Goal: Transaction & Acquisition: Purchase product/service

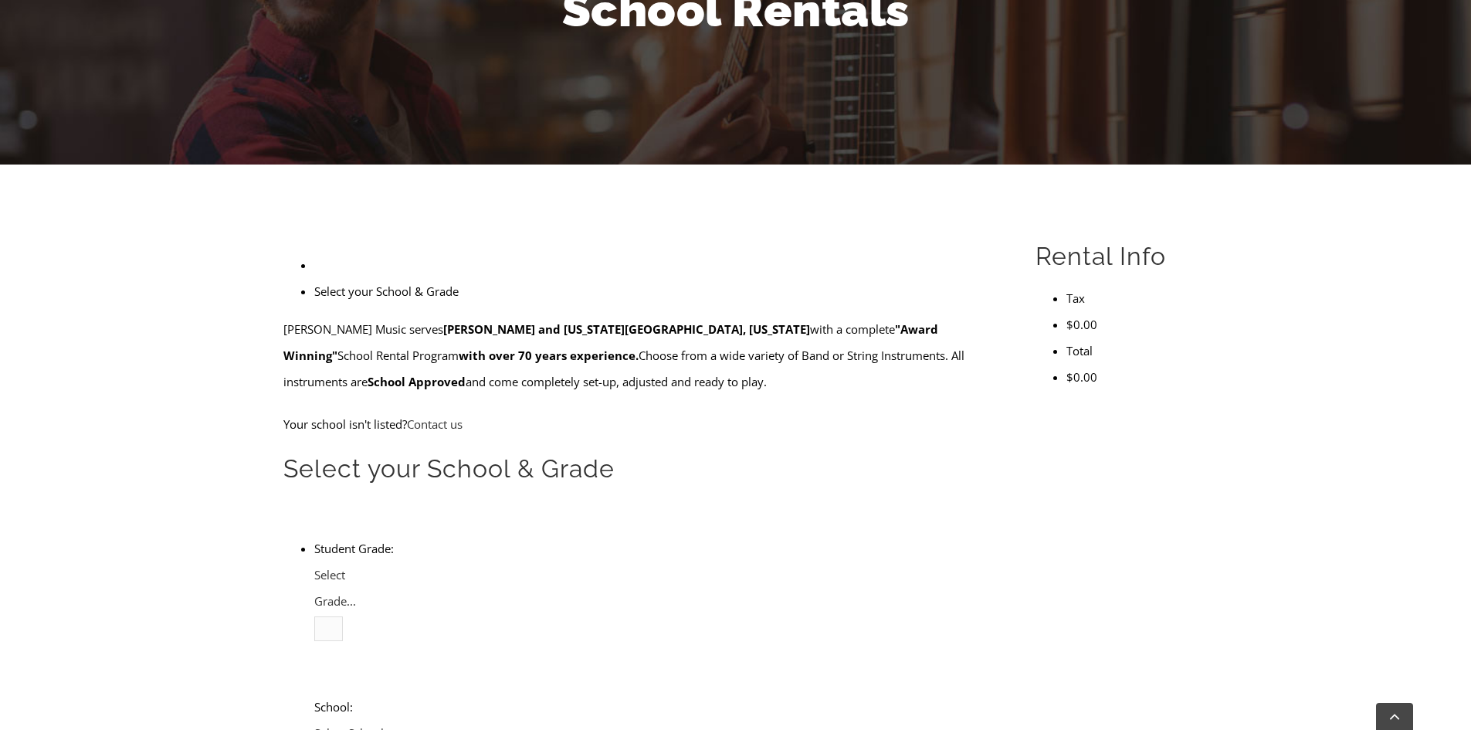
scroll to position [309, 0]
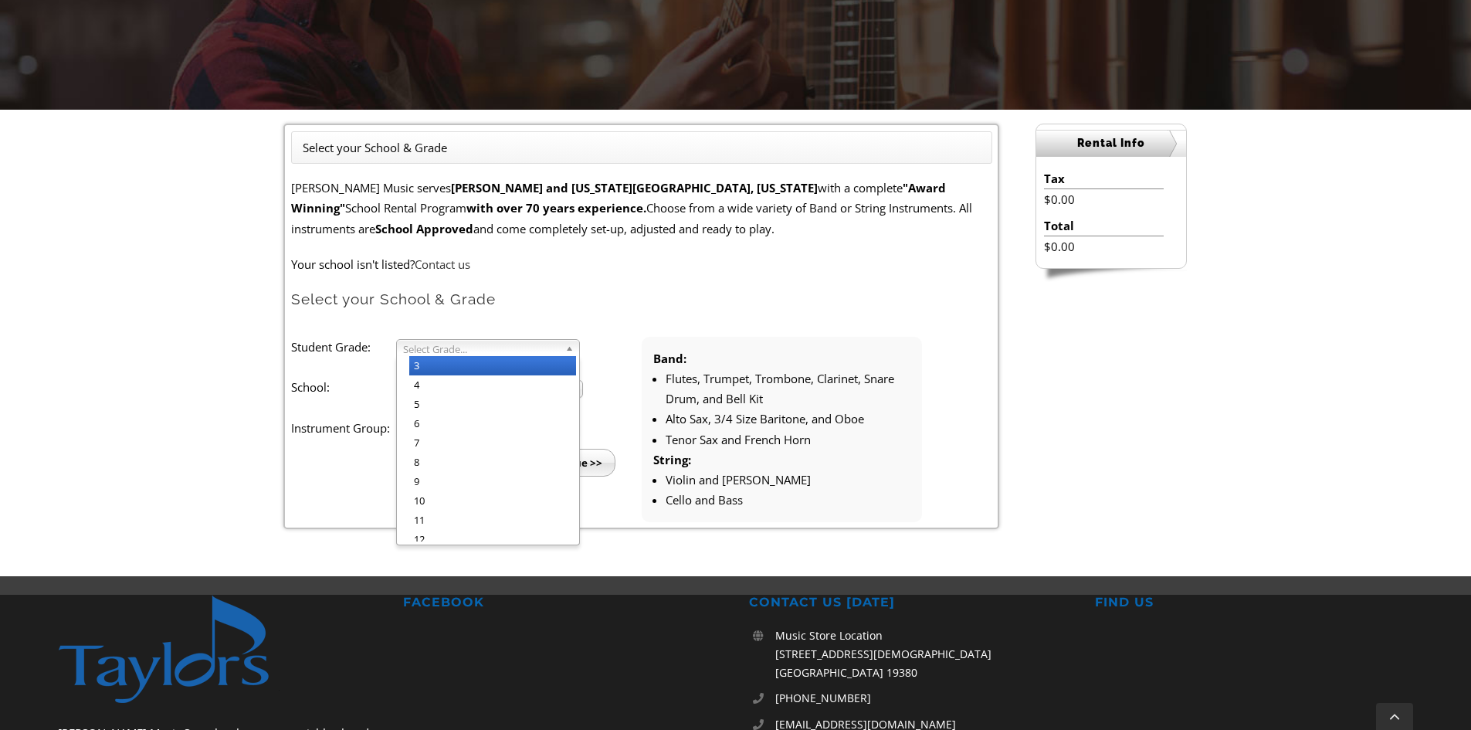
click at [570, 353] on b at bounding box center [572, 348] width 14 height 16
click at [541, 428] on li "6" at bounding box center [492, 423] width 167 height 19
click at [550, 393] on span "Select School..." at bounding box center [482, 390] width 159 height 19
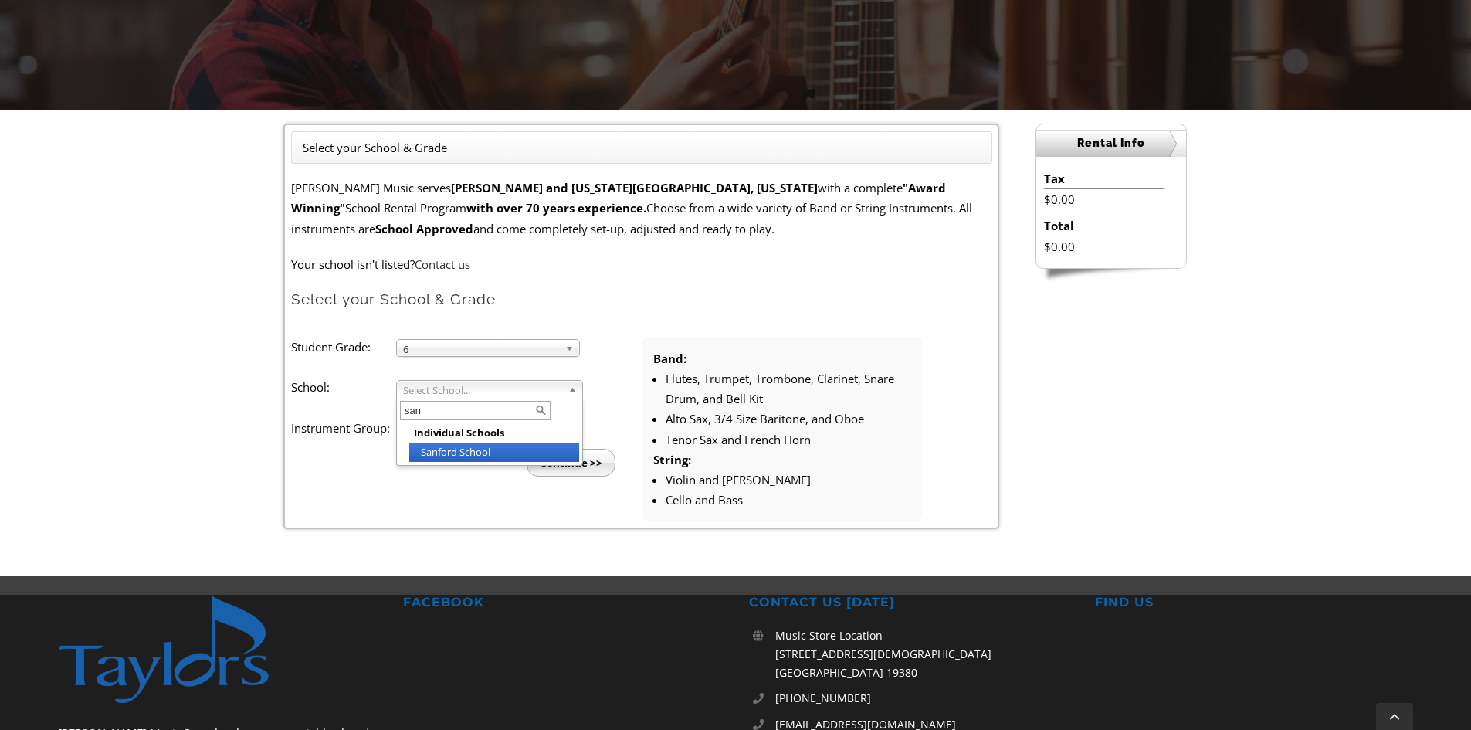
type input "san"
click at [489, 453] on li "San ford School" at bounding box center [494, 451] width 170 height 19
click at [494, 429] on span "Select Instrument Group..." at bounding box center [481, 431] width 156 height 19
click at [494, 454] on li "Band" at bounding box center [492, 447] width 167 height 19
click at [560, 461] on input "Continue >>" at bounding box center [571, 463] width 89 height 28
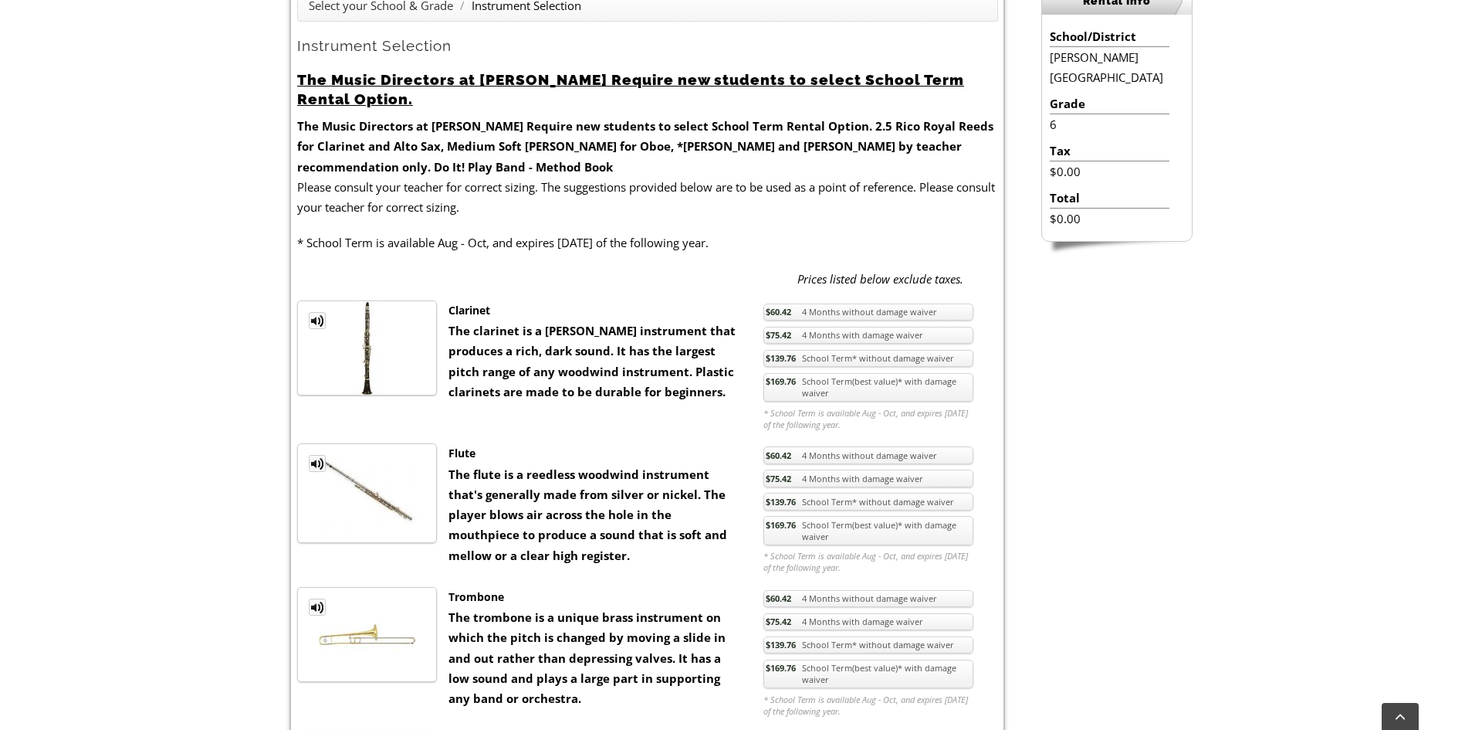
scroll to position [463, 0]
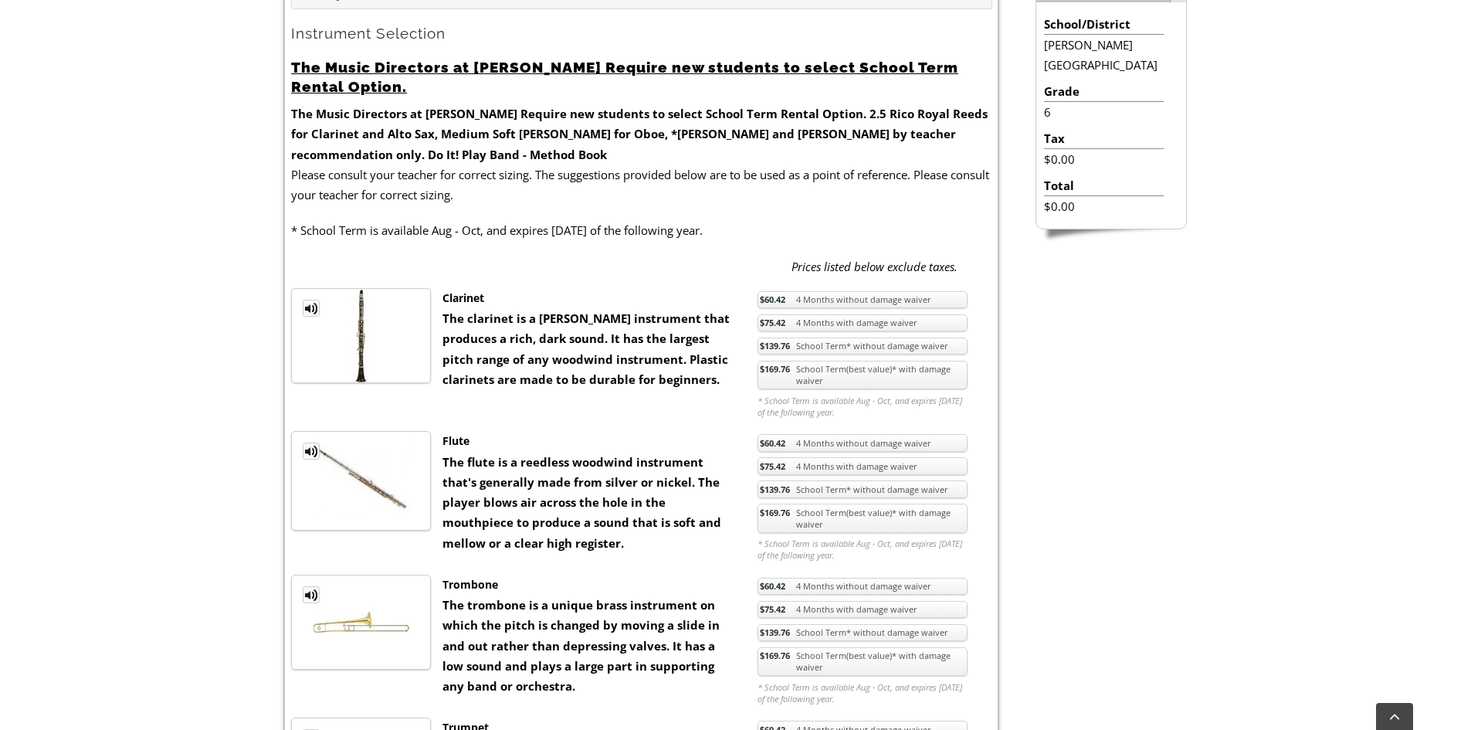
click at [814, 486] on link "$139.76 School Term* without damage waiver" at bounding box center [862, 489] width 210 height 18
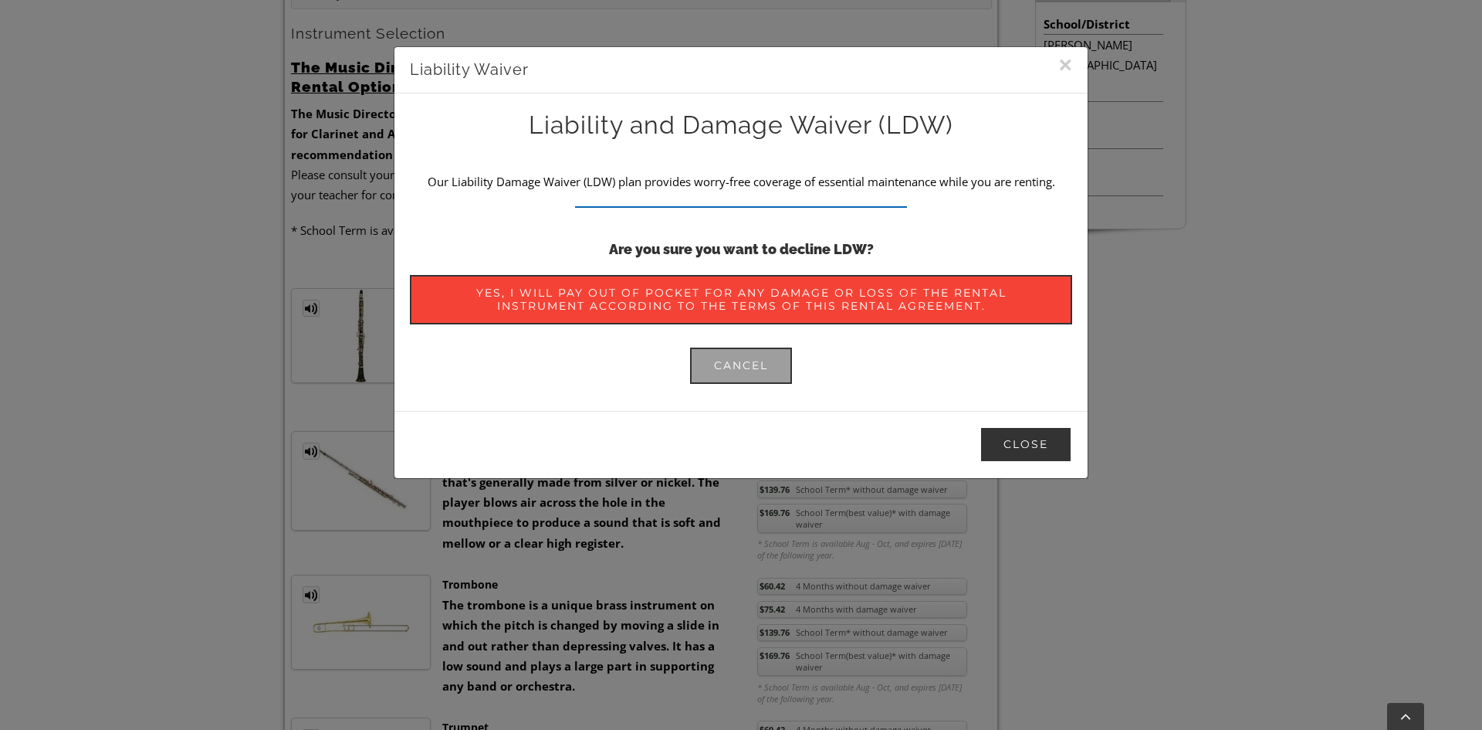
click at [1025, 451] on button "Close" at bounding box center [1026, 444] width 93 height 36
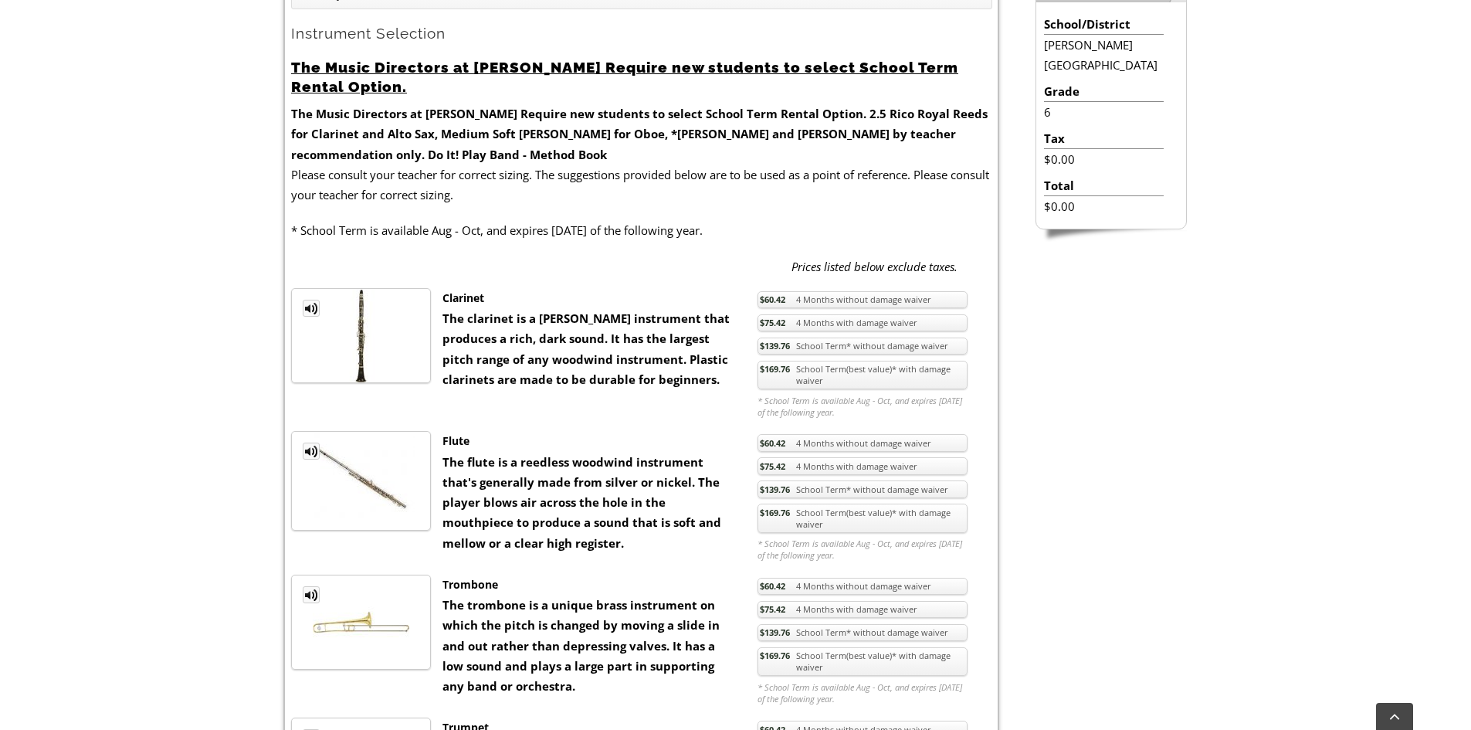
click at [838, 490] on link "$139.76 School Term* without damage waiver" at bounding box center [862, 489] width 210 height 18
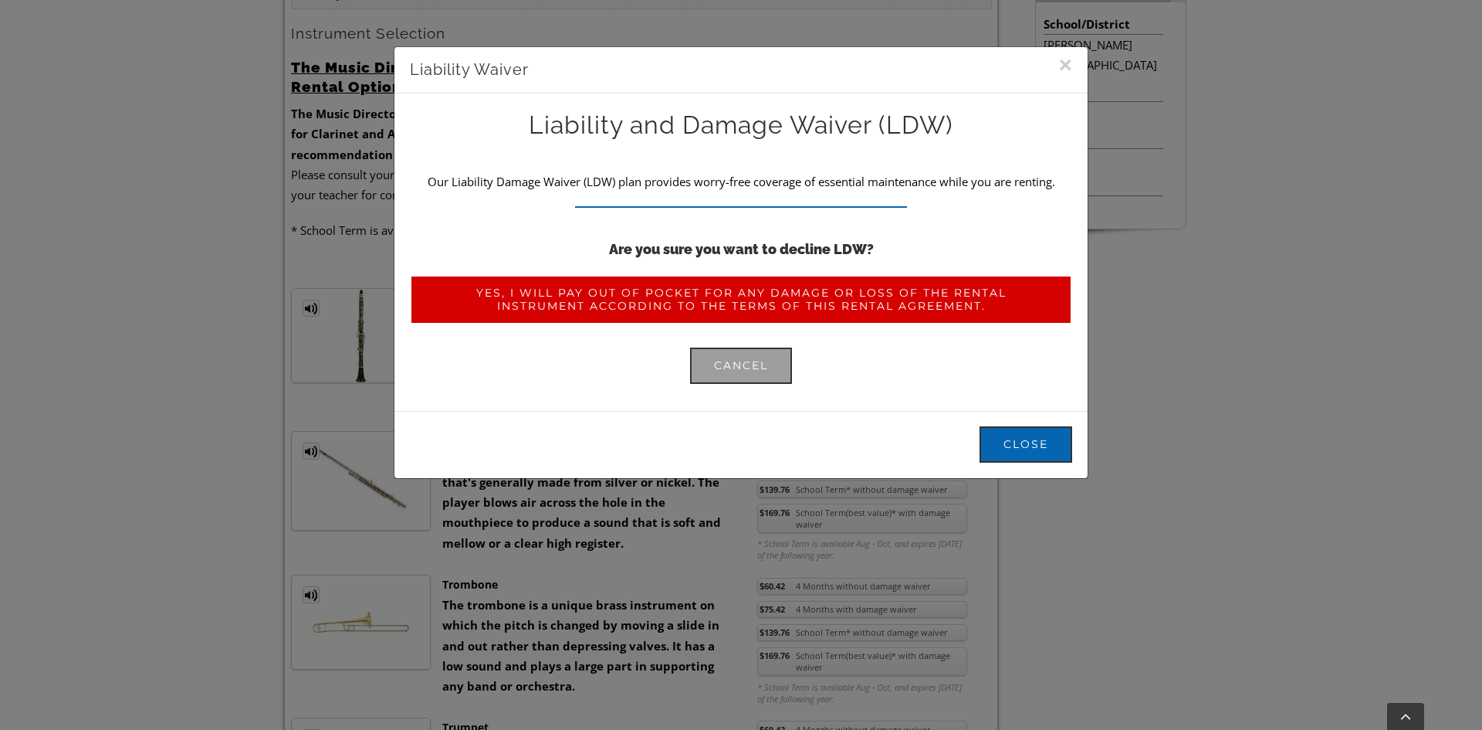
click at [747, 308] on span "Yes, I will pay out of pocket for any damage or loss of the rental instrument a…" at bounding box center [741, 299] width 615 height 26
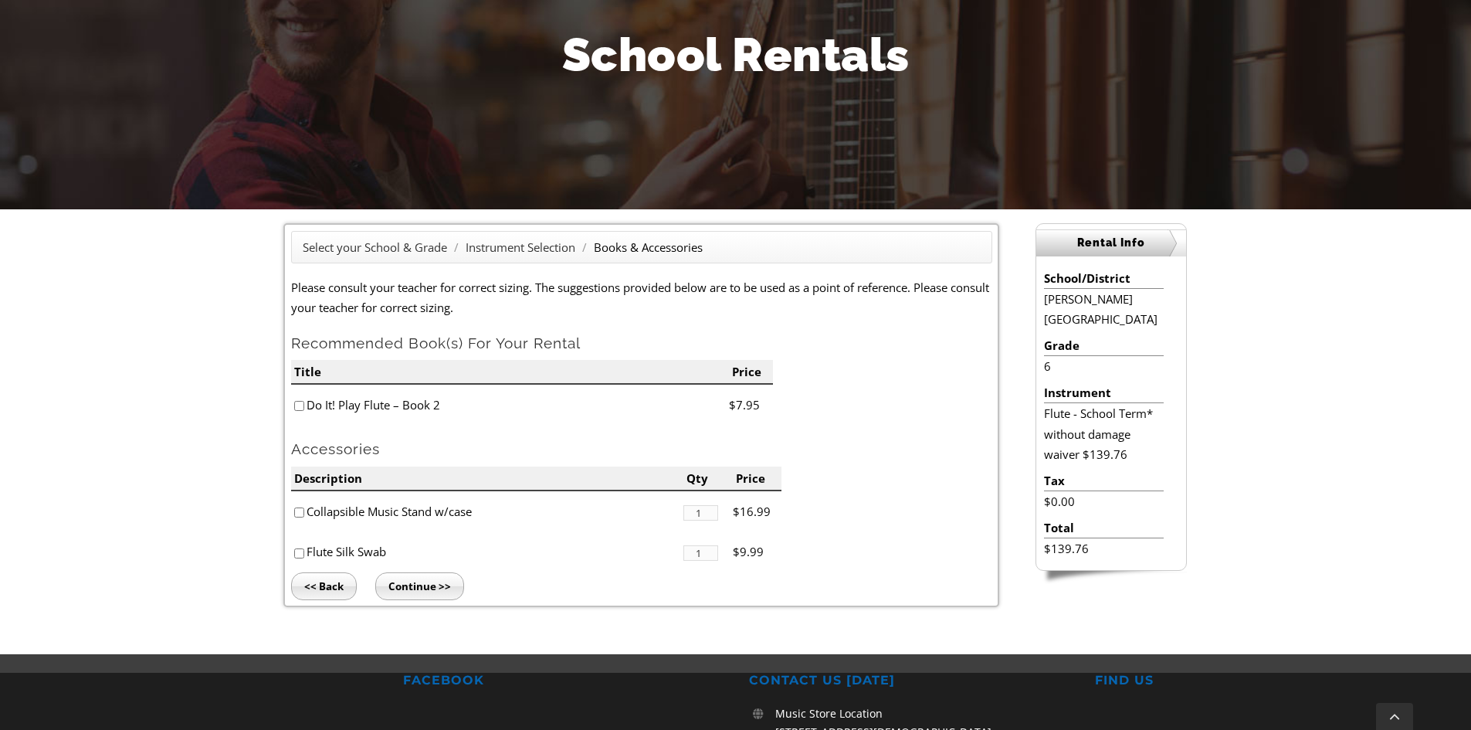
scroll to position [232, 0]
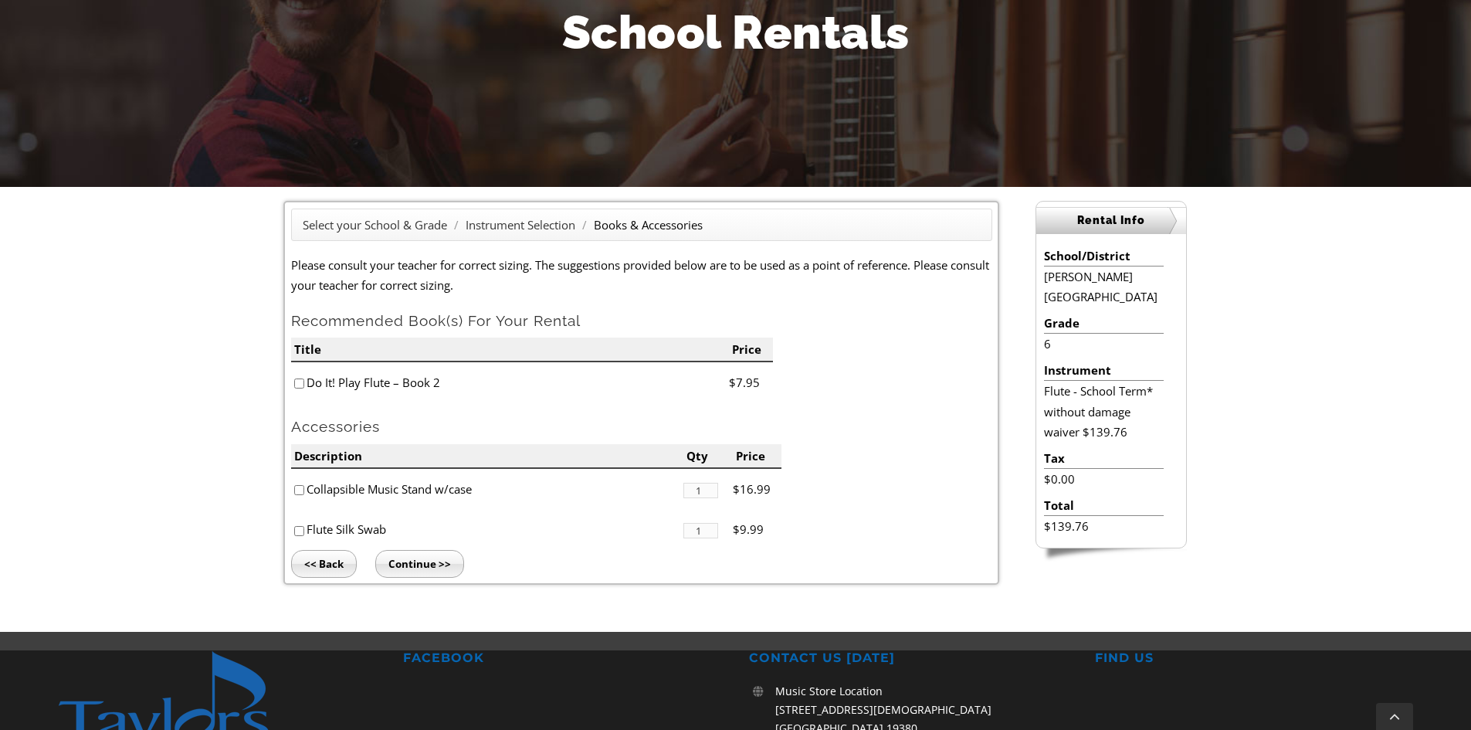
click at [419, 563] on input "Continue >>" at bounding box center [419, 564] width 89 height 28
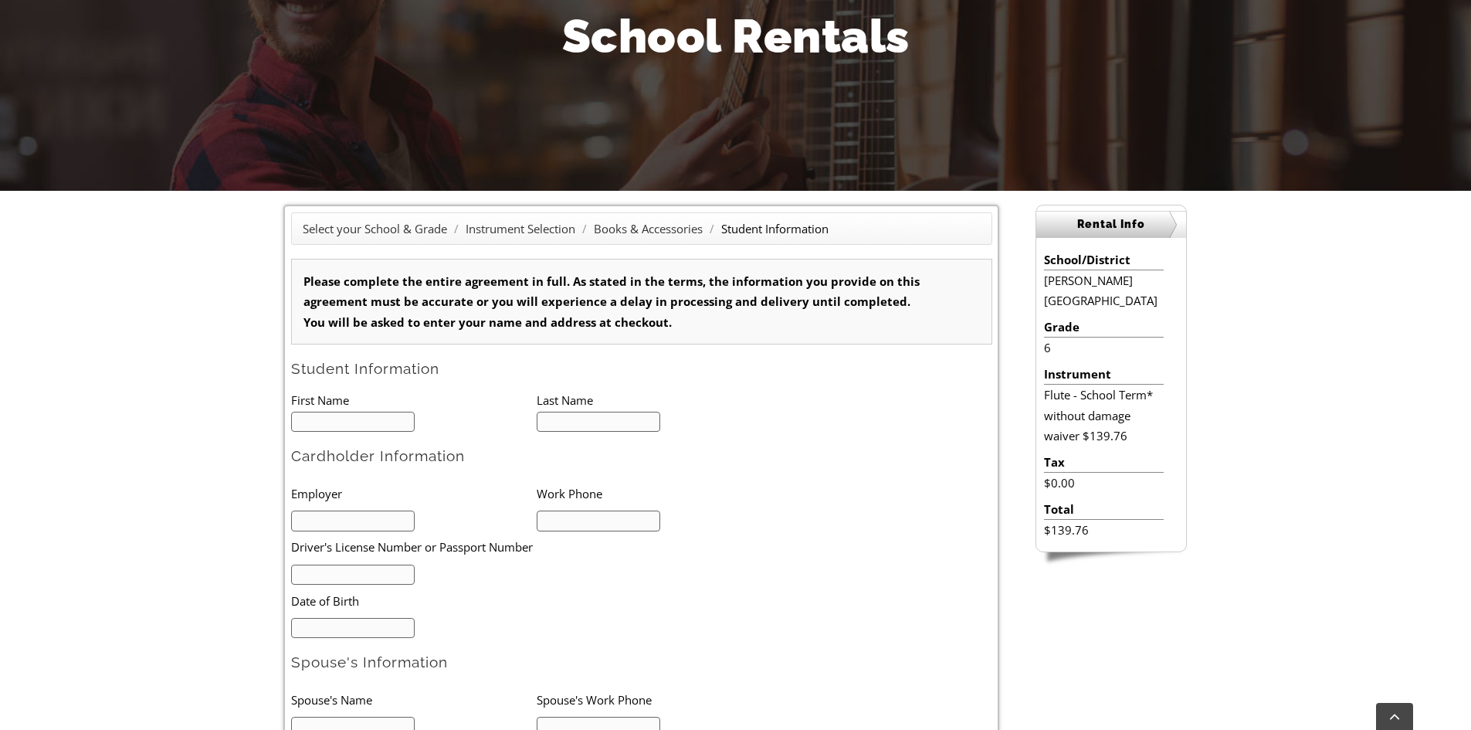
scroll to position [232, 0]
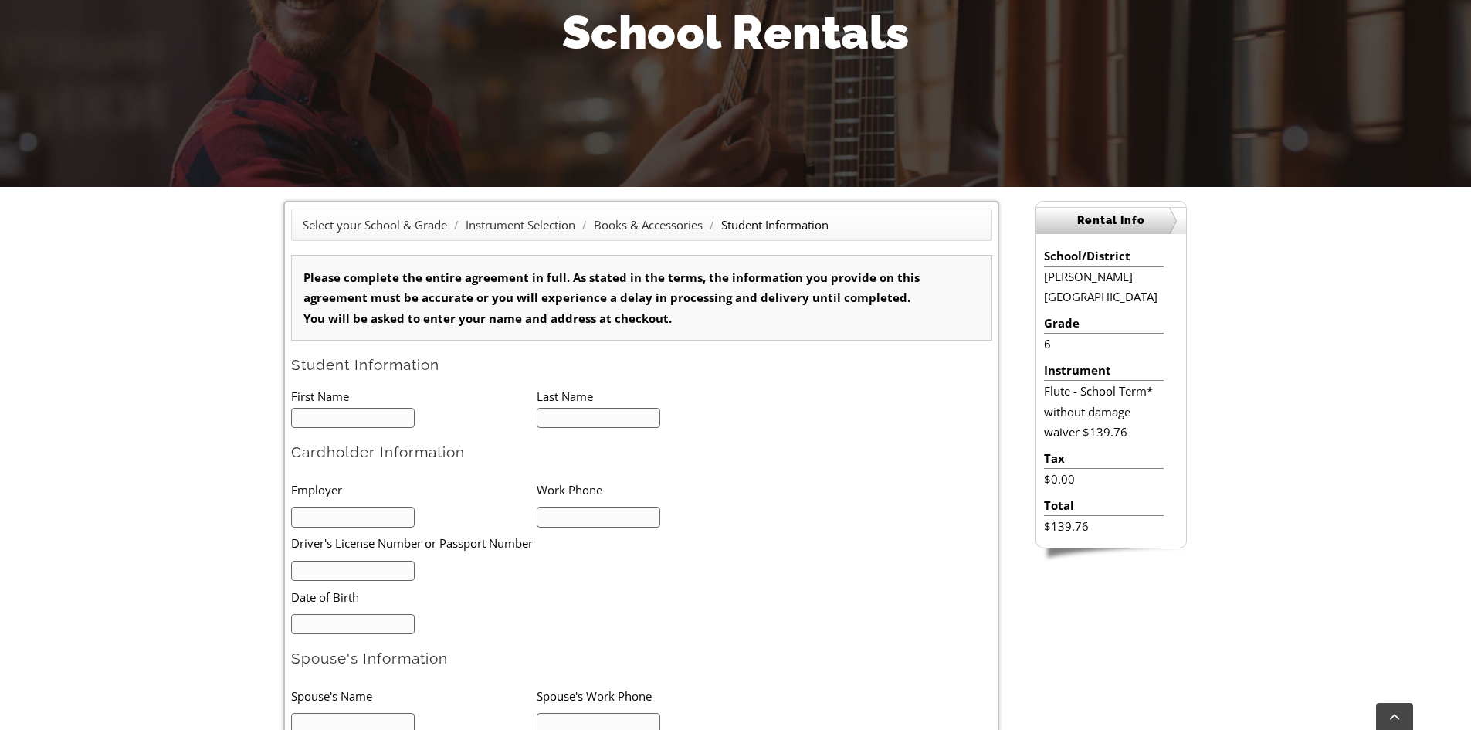
click at [367, 416] on input "text" at bounding box center [353, 418] width 124 height 21
type input "1"
type input "Blake"
type input "Ivory"
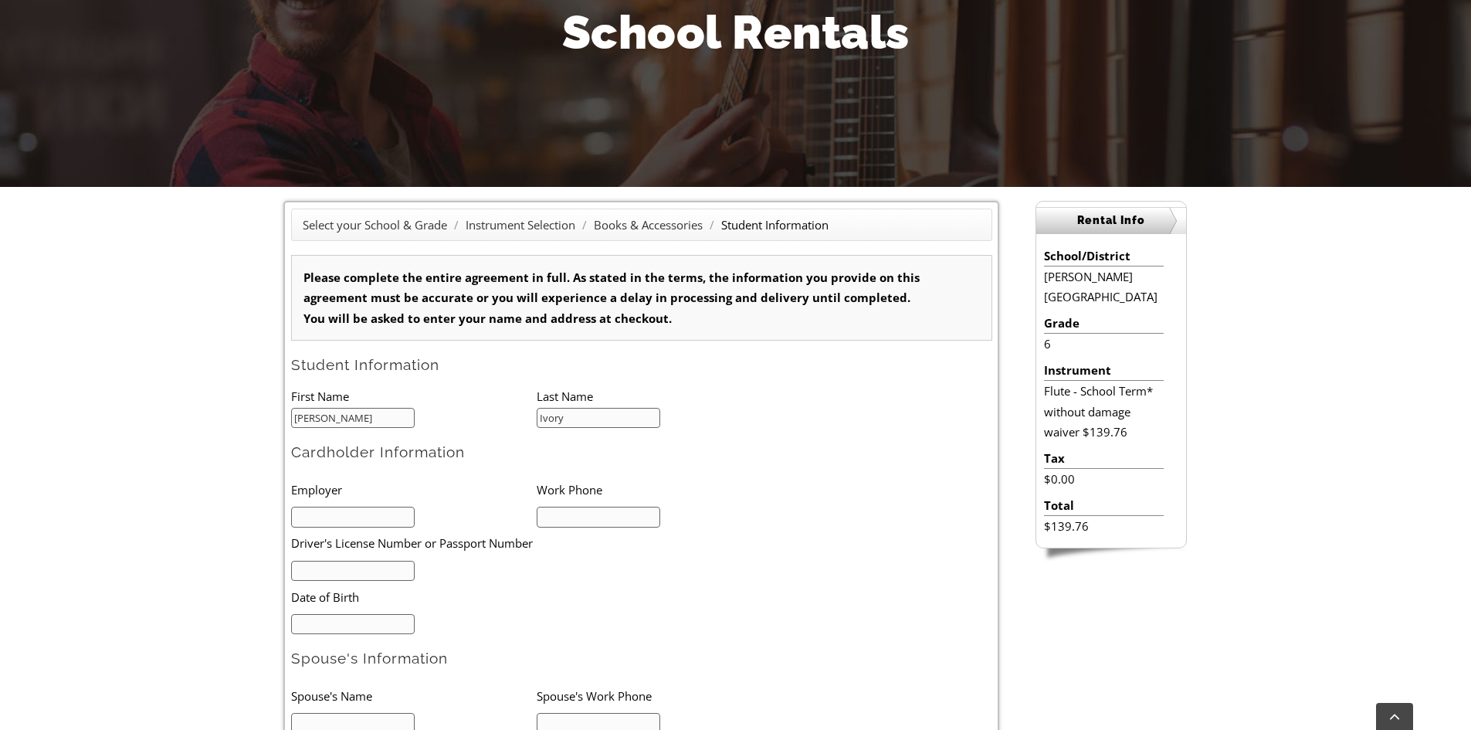
click at [386, 517] on input "text" at bounding box center [353, 516] width 124 height 21
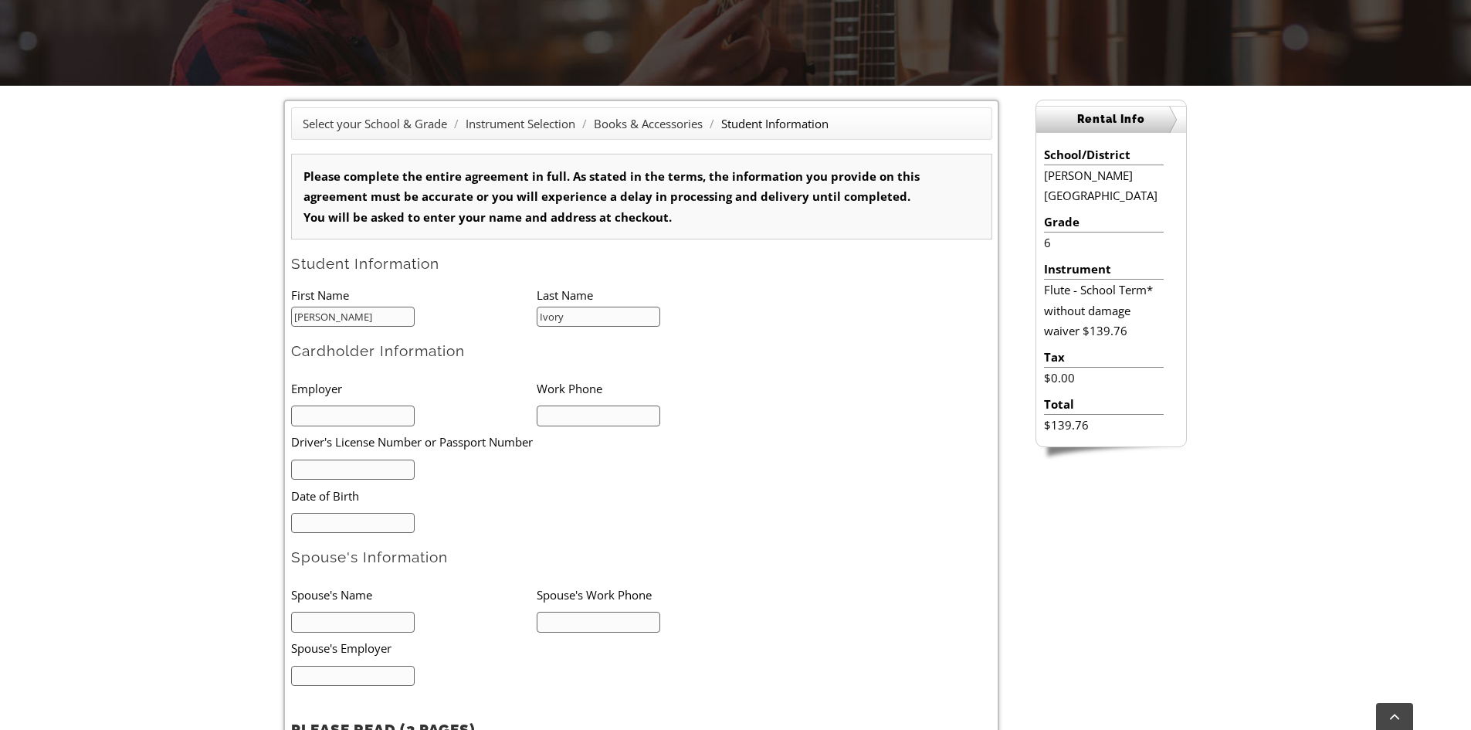
scroll to position [309, 0]
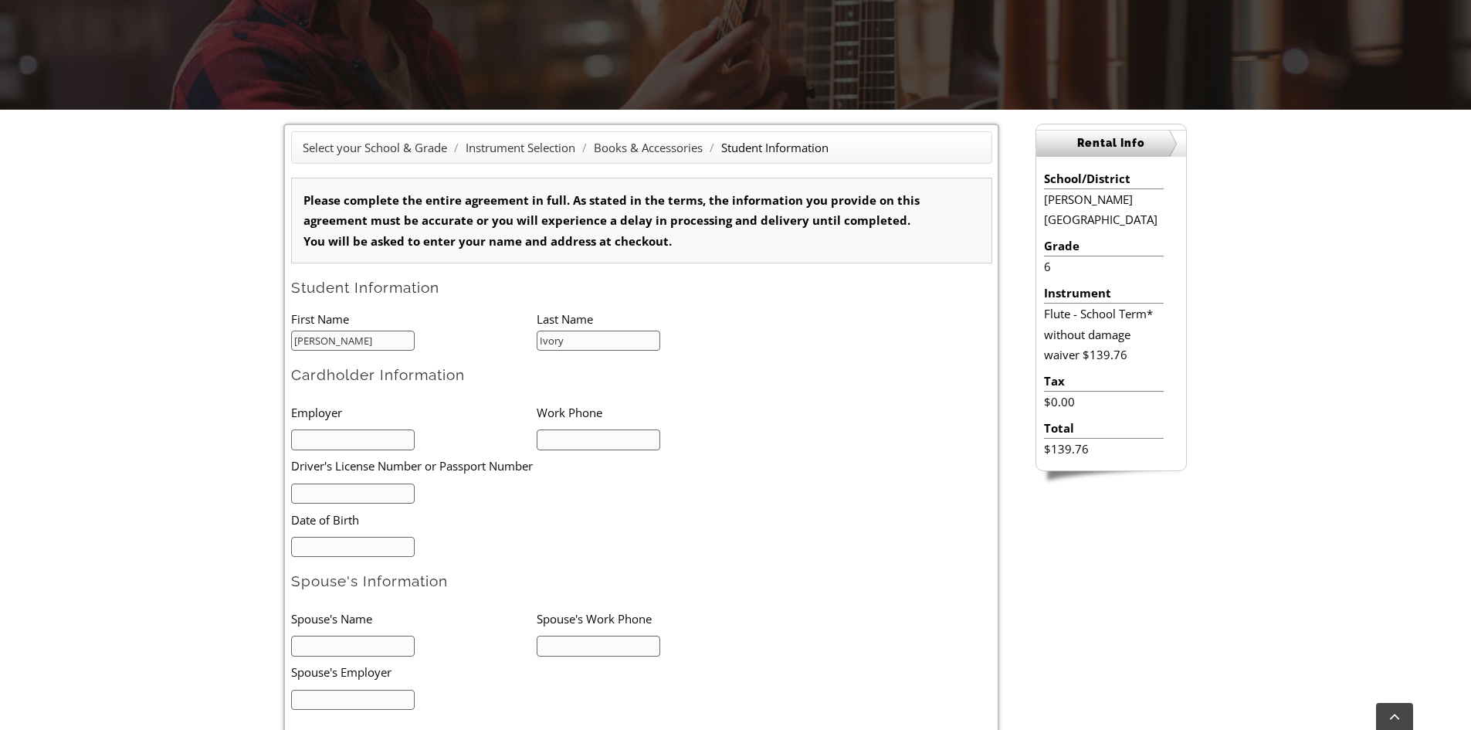
click at [373, 436] on input "text" at bounding box center [353, 439] width 124 height 21
type input "MainLine Health"
click at [598, 435] on input "text" at bounding box center [599, 439] width 124 height 21
type input "6102835894"
click at [349, 541] on input "mm/dd/yyyy" at bounding box center [353, 547] width 124 height 21
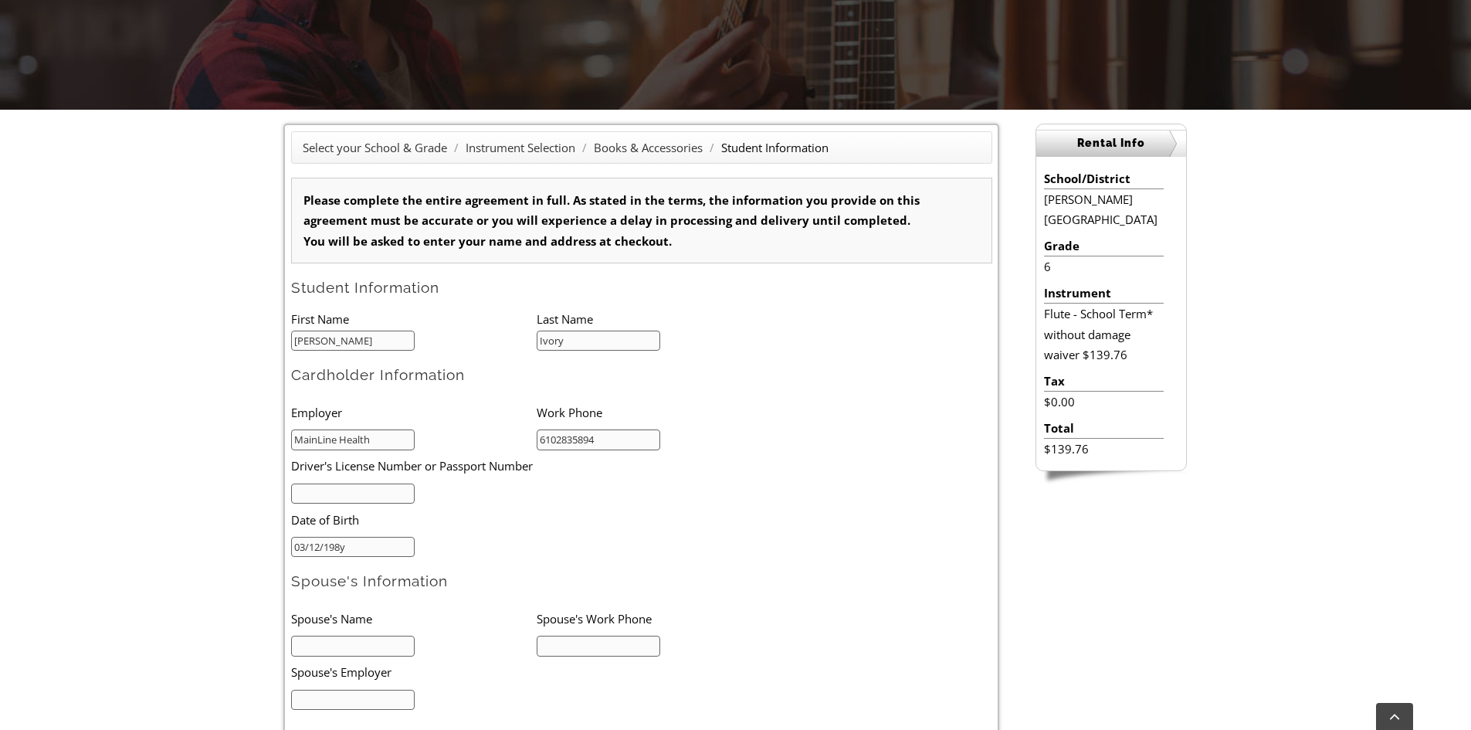
type input "03/12/1985"
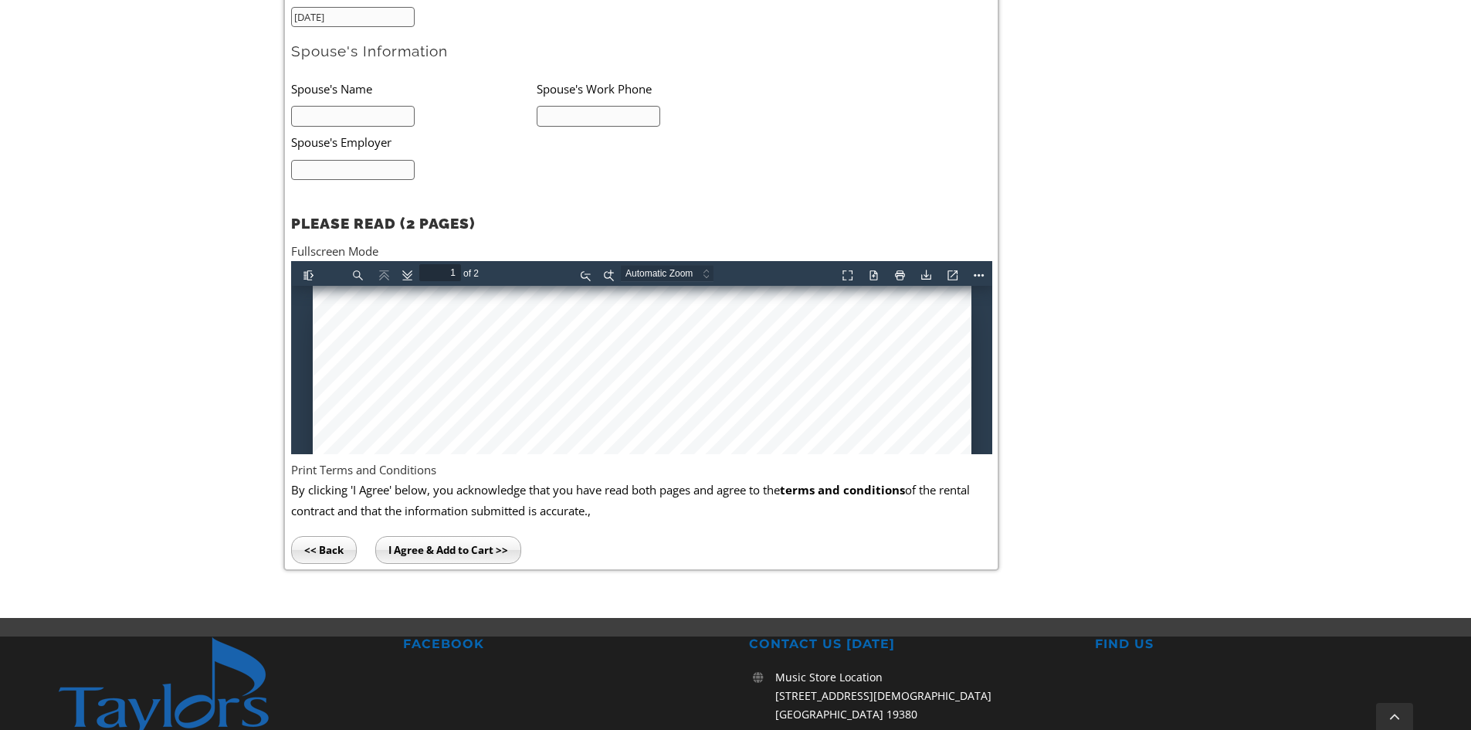
scroll to position [849, 0]
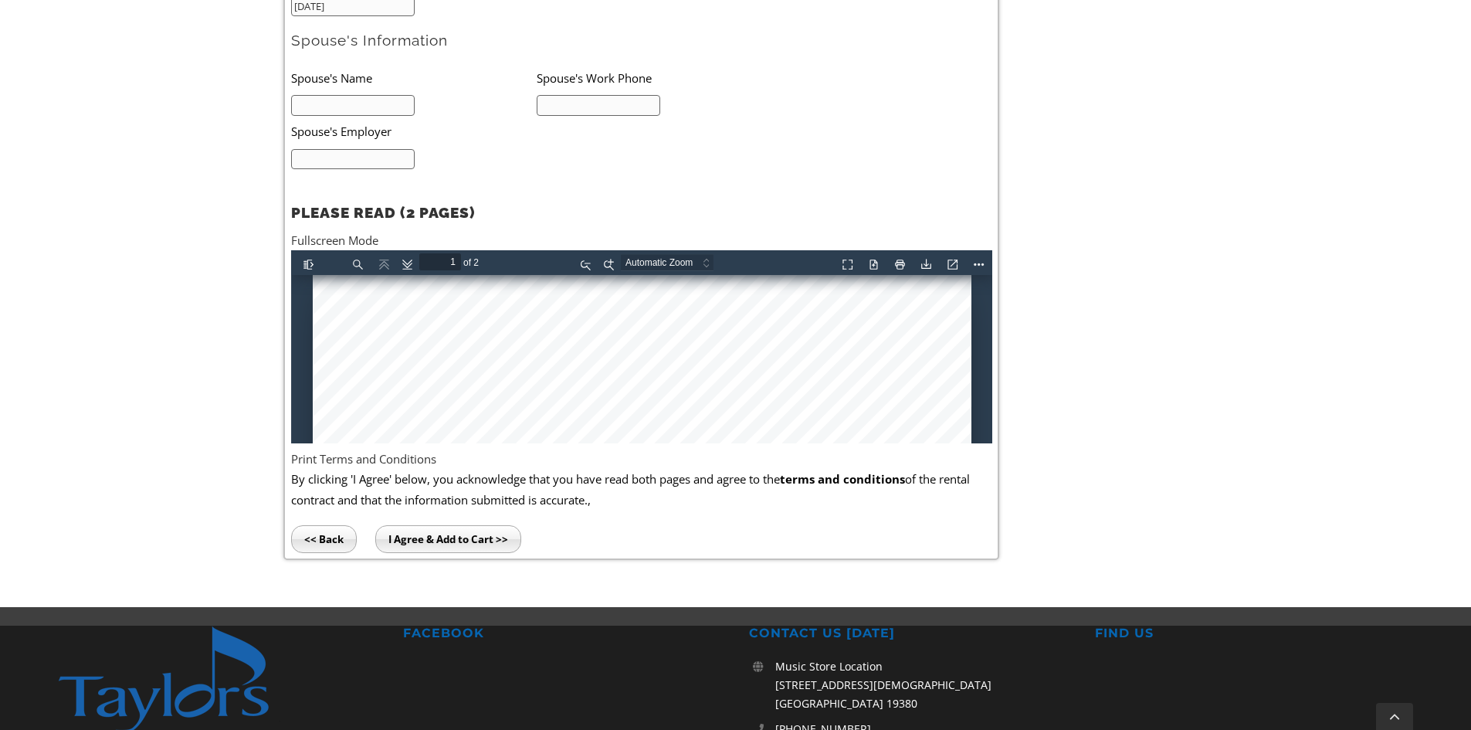
click at [432, 544] on input "I Agree & Add to Cart >>" at bounding box center [448, 539] width 146 height 28
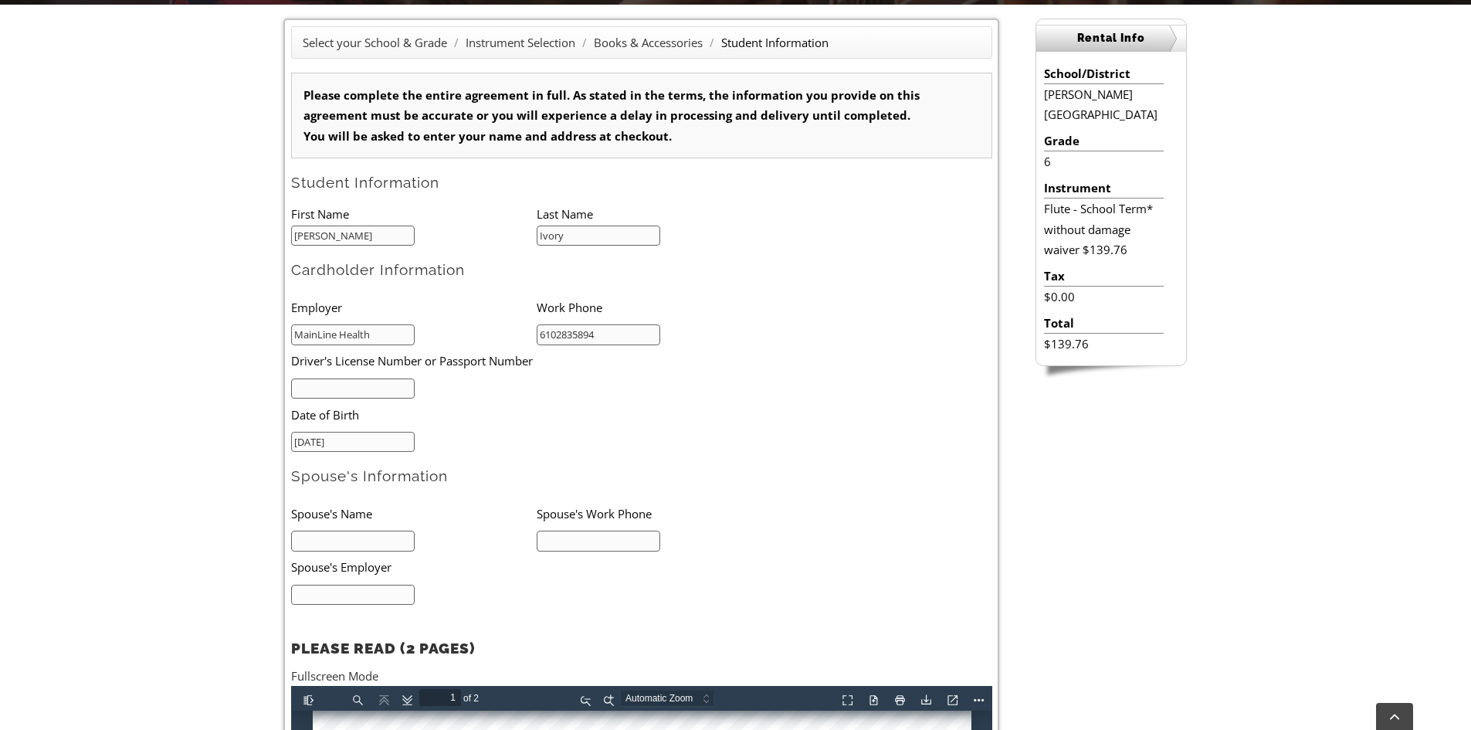
scroll to position [386, 0]
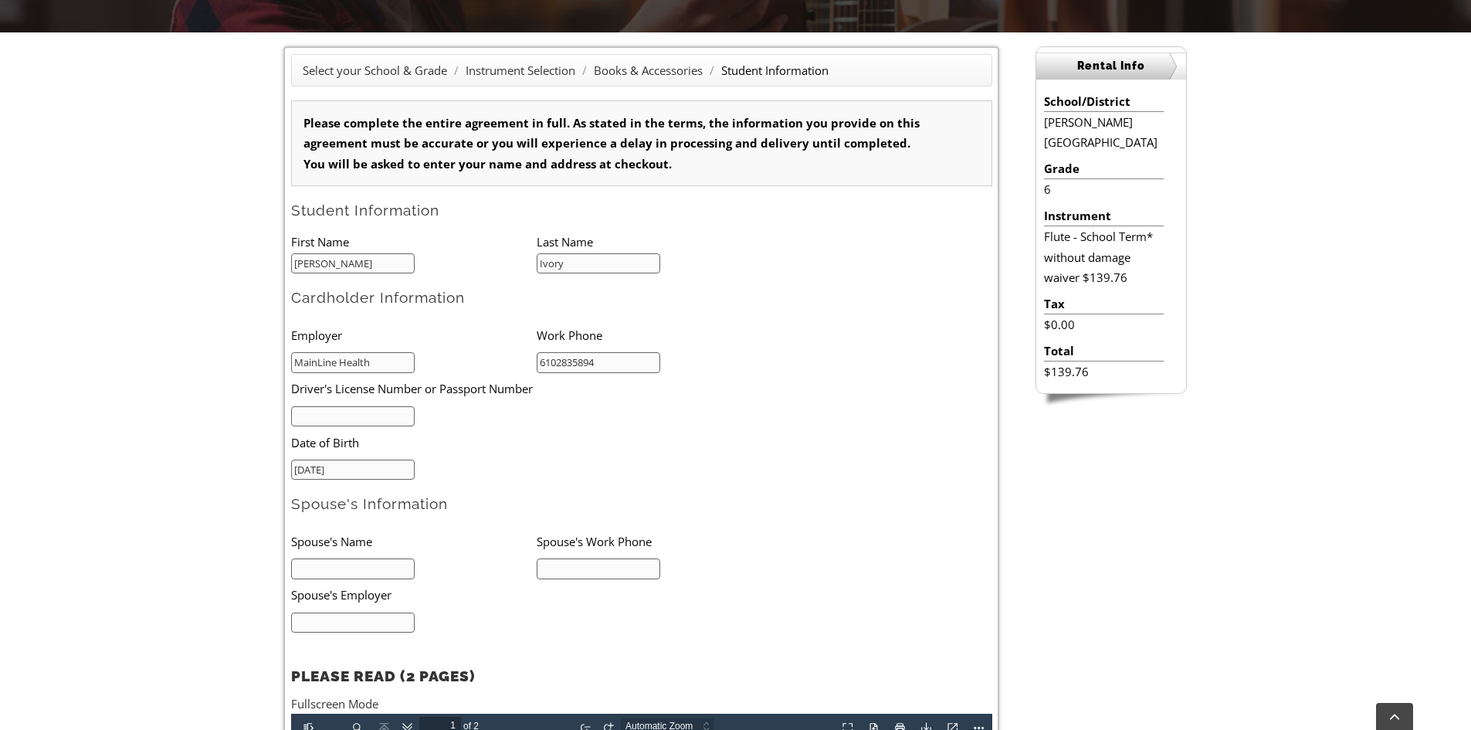
click at [372, 410] on input "text" at bounding box center [353, 416] width 124 height 21
type input "27459535"
click at [510, 459] on li "03/12/1985" at bounding box center [414, 469] width 246 height 22
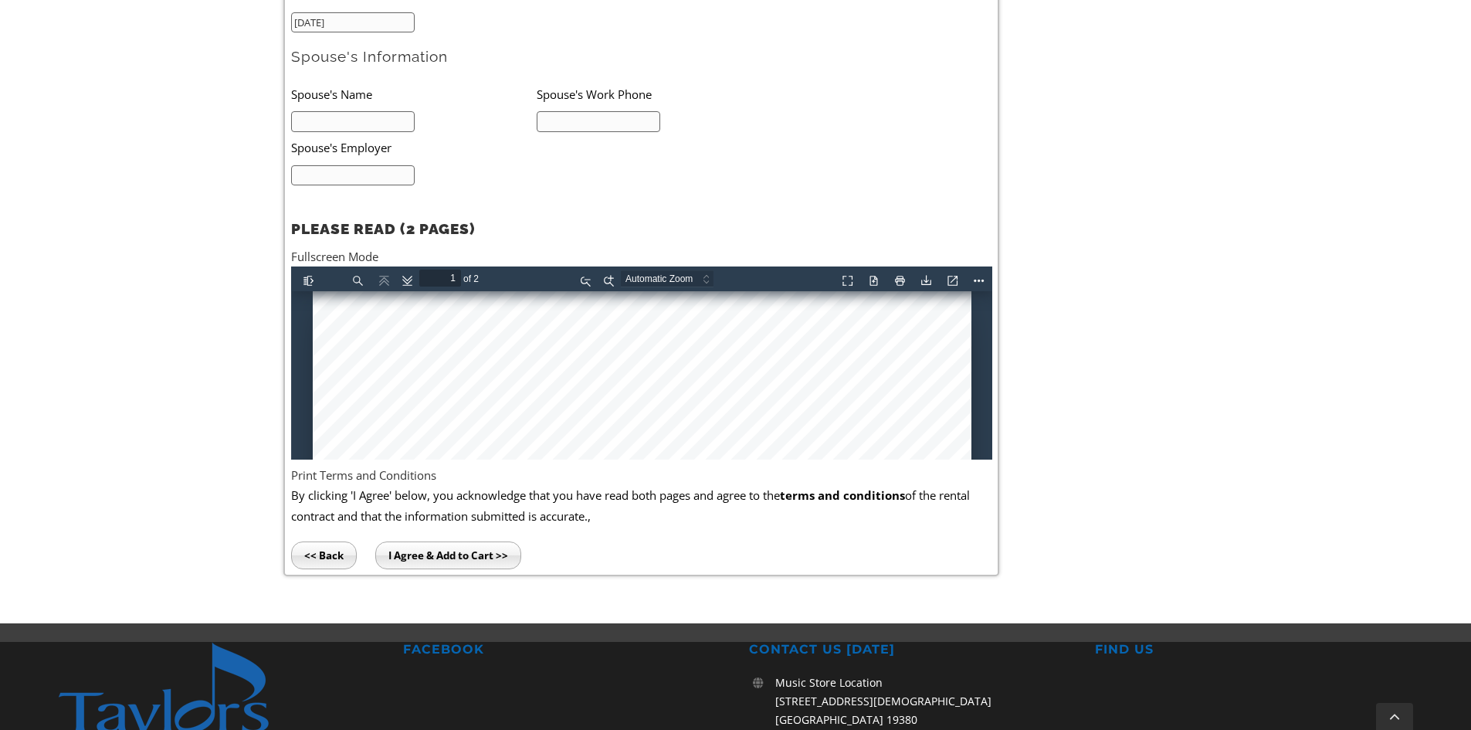
scroll to position [849, 0]
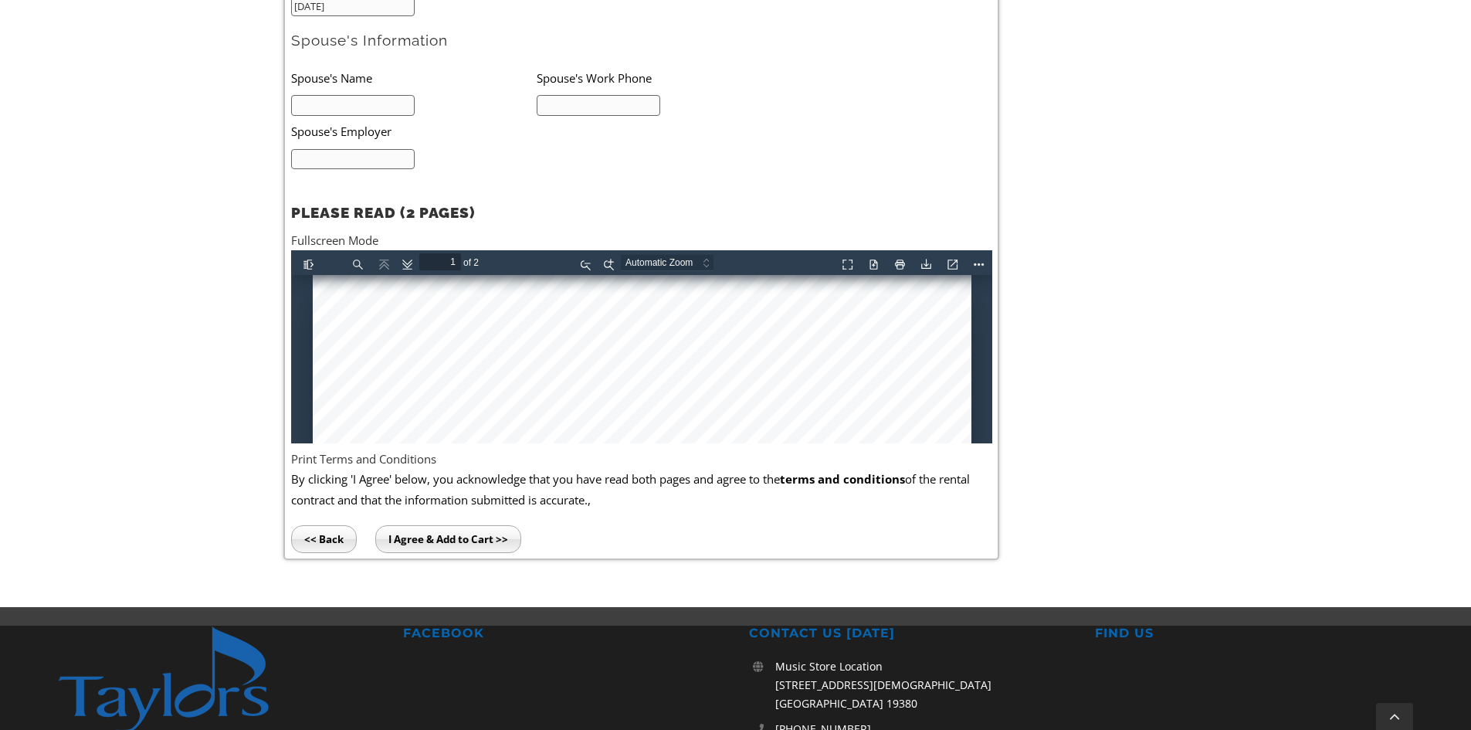
click at [490, 543] on input "I Agree & Add to Cart >>" at bounding box center [448, 539] width 146 height 28
click at [384, 104] on input "text" at bounding box center [353, 105] width 124 height 21
type input "n/a"
click at [481, 540] on input "I Agree & Add to Cart >>" at bounding box center [448, 539] width 146 height 28
click at [619, 108] on input "text" at bounding box center [599, 105] width 124 height 21
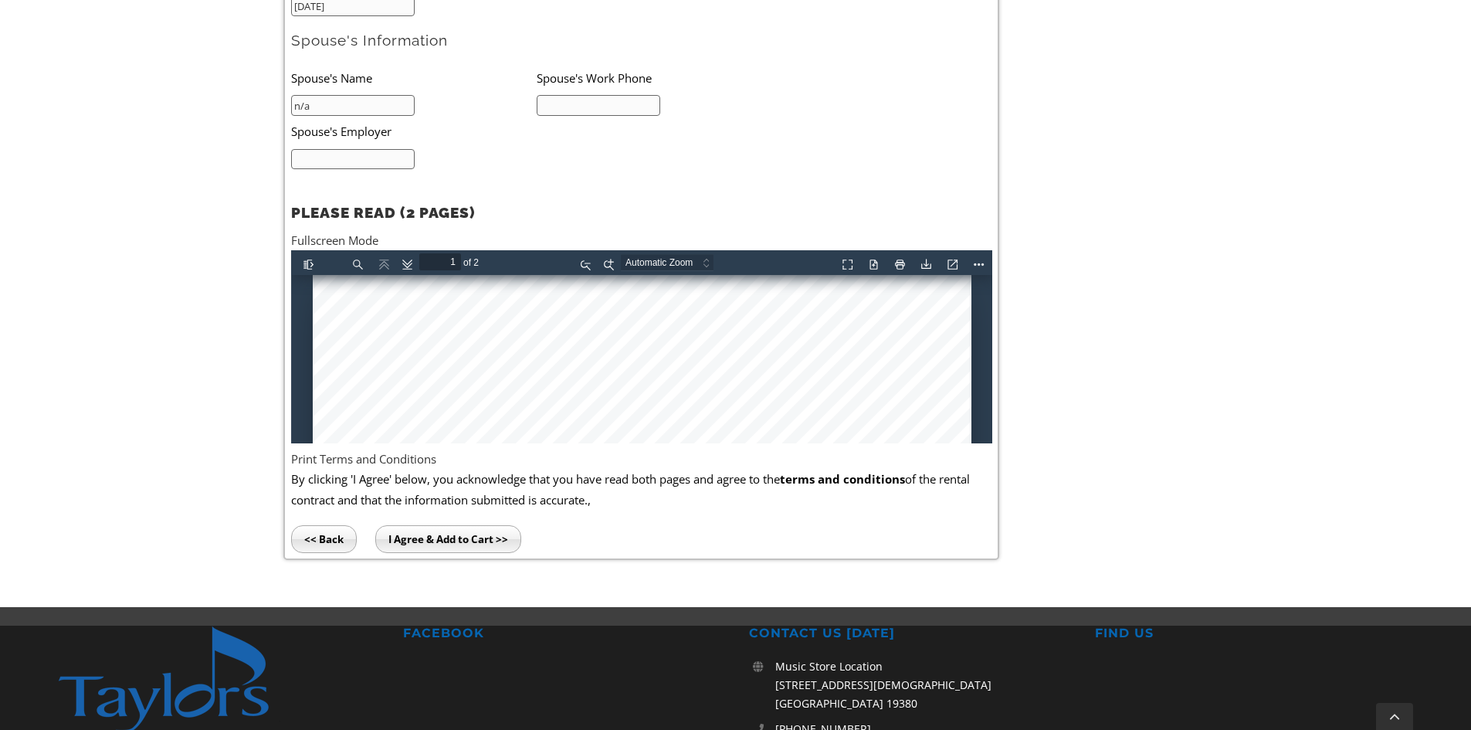
type input "6102835894"
click at [461, 538] on input "I Agree & Add to Cart >>" at bounding box center [448, 539] width 146 height 28
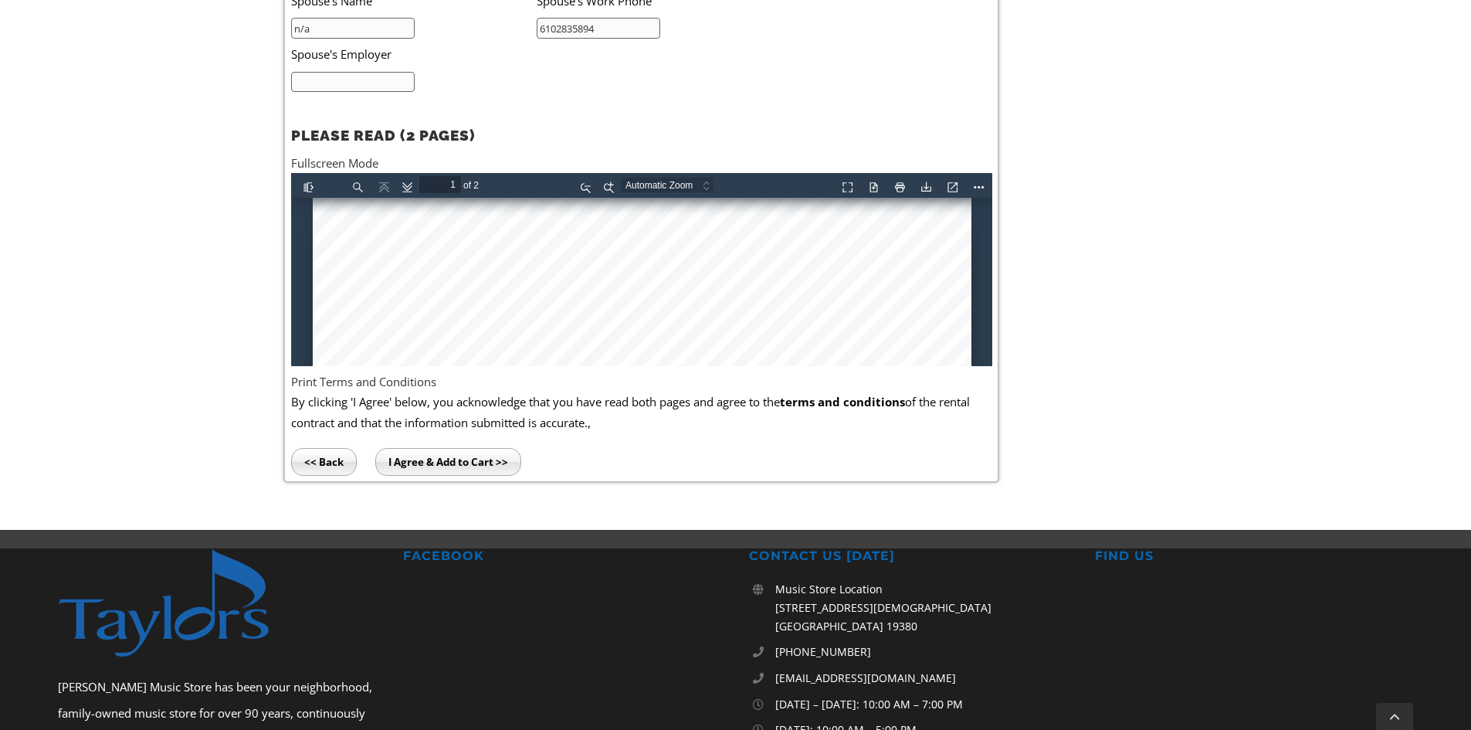
click at [472, 463] on input "I Agree & Add to Cart >>" at bounding box center [448, 462] width 146 height 28
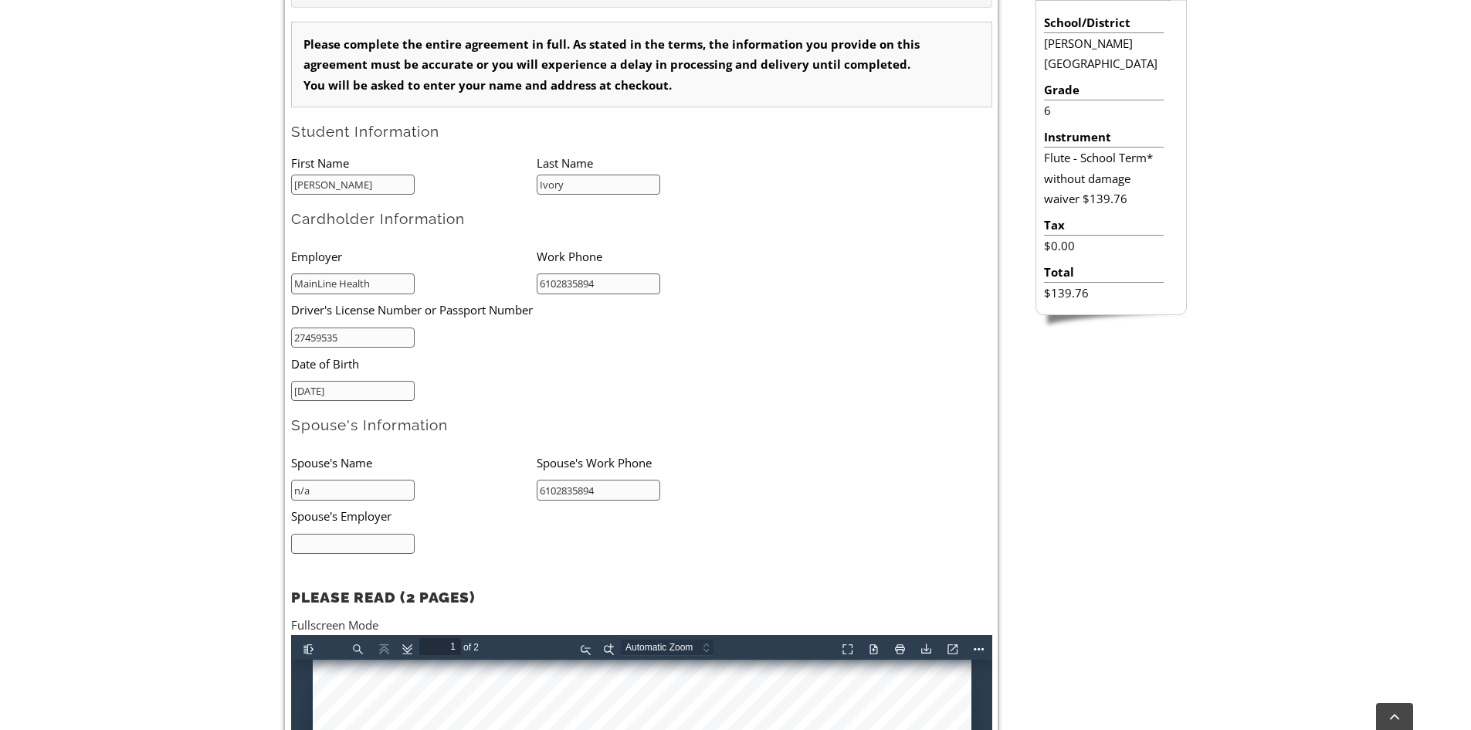
scroll to position [463, 0]
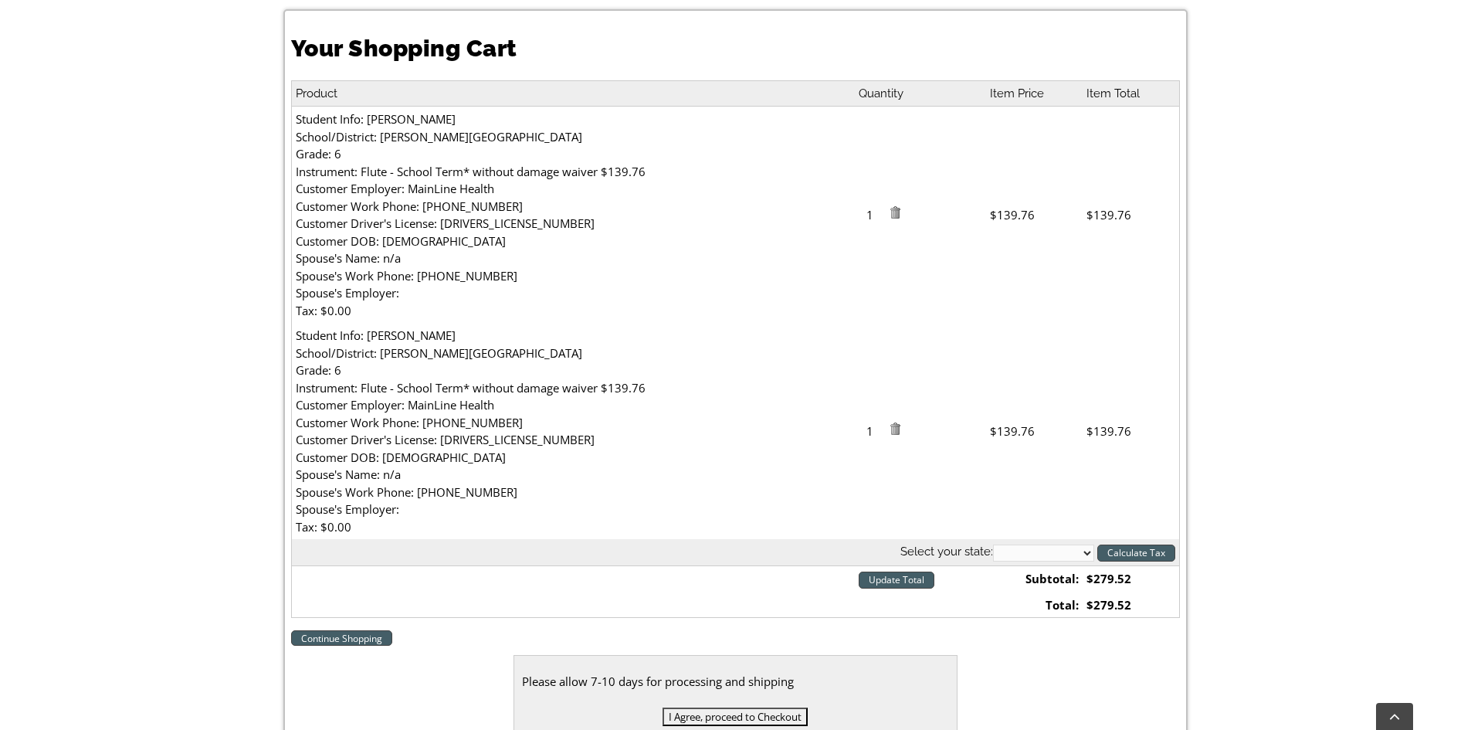
scroll to position [386, 0]
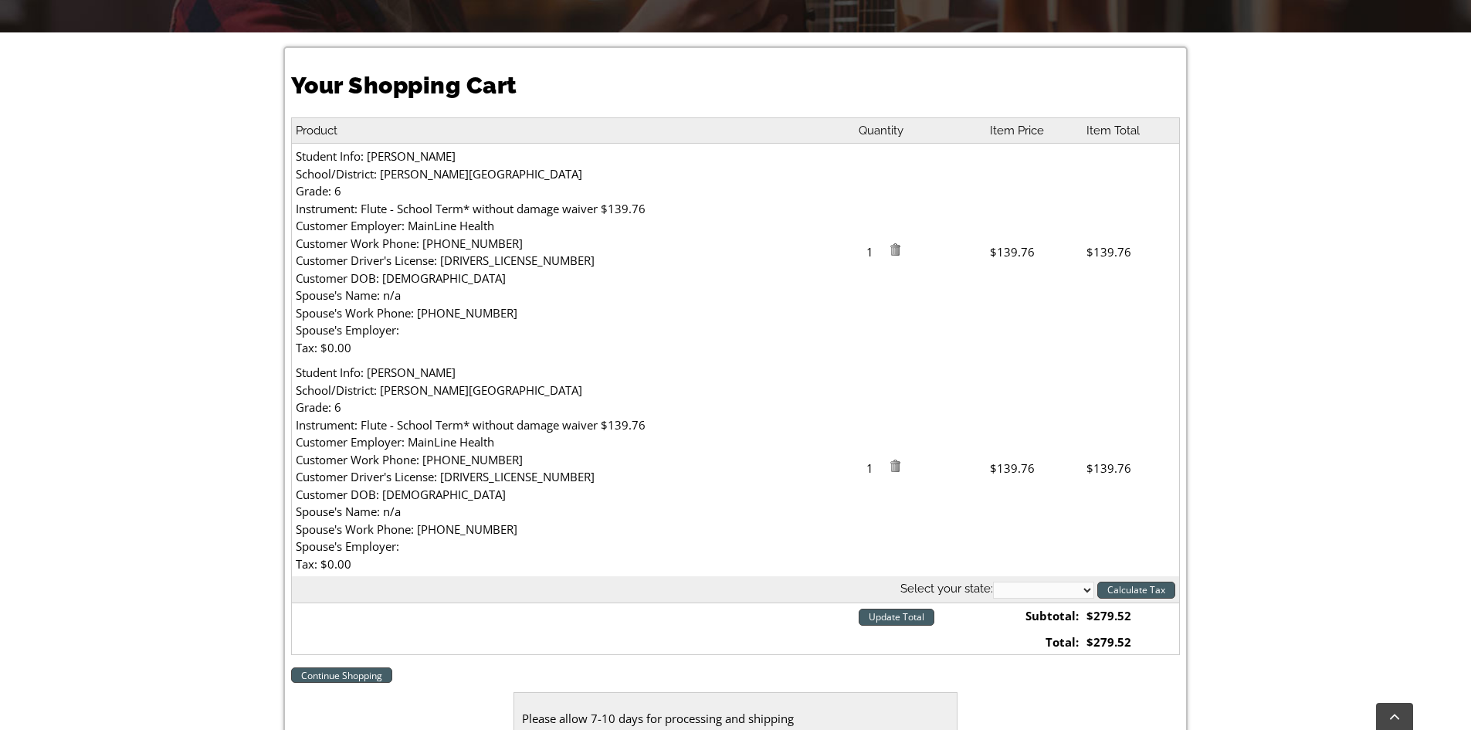
click at [503, 432] on td "Student Info: Blake Ivory School/District: Sanford School Grade: 6 Instrument: …" at bounding box center [572, 468] width 563 height 216
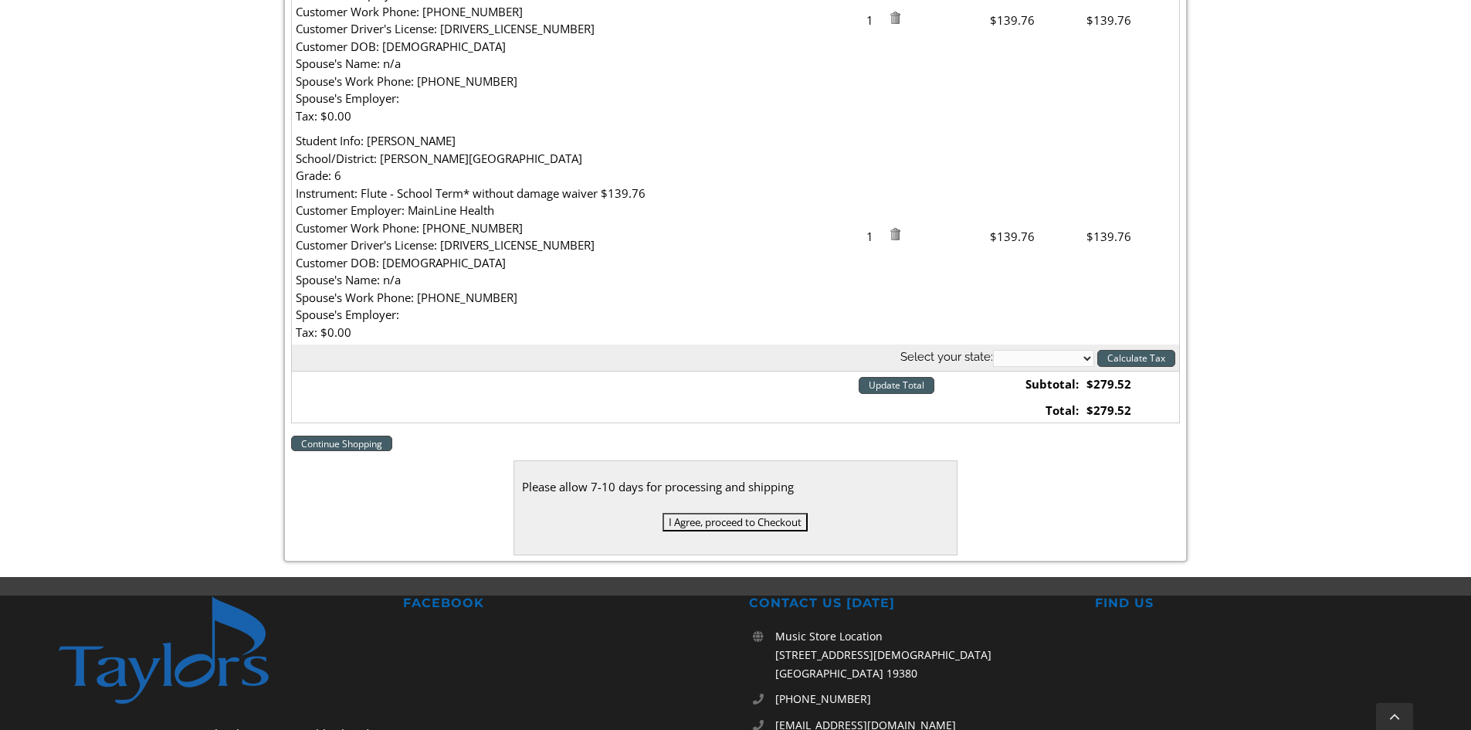
scroll to position [540, 0]
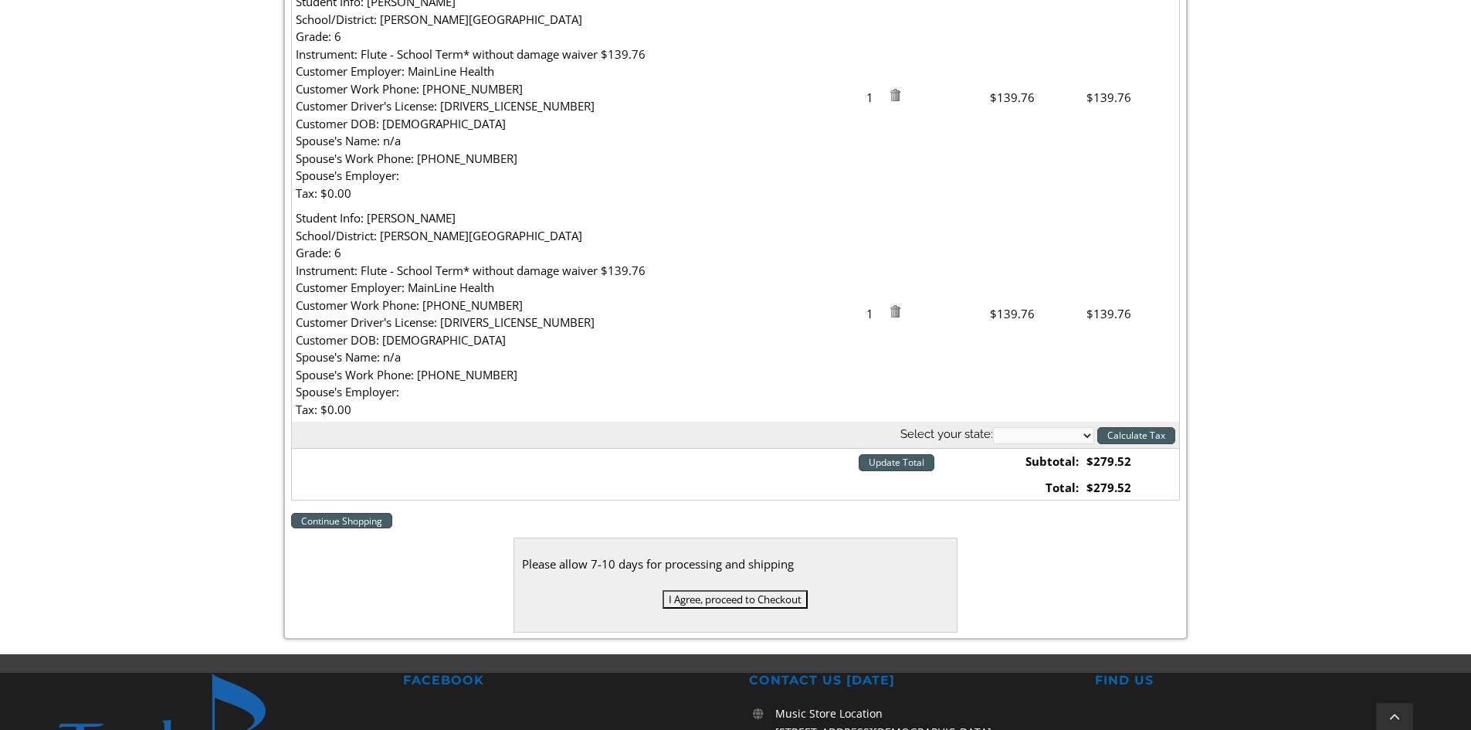
click at [886, 464] on input "Update Total" at bounding box center [897, 462] width 76 height 17
click at [900, 458] on input "Update Total" at bounding box center [897, 462] width 76 height 17
click at [899, 313] on img at bounding box center [895, 311] width 12 height 12
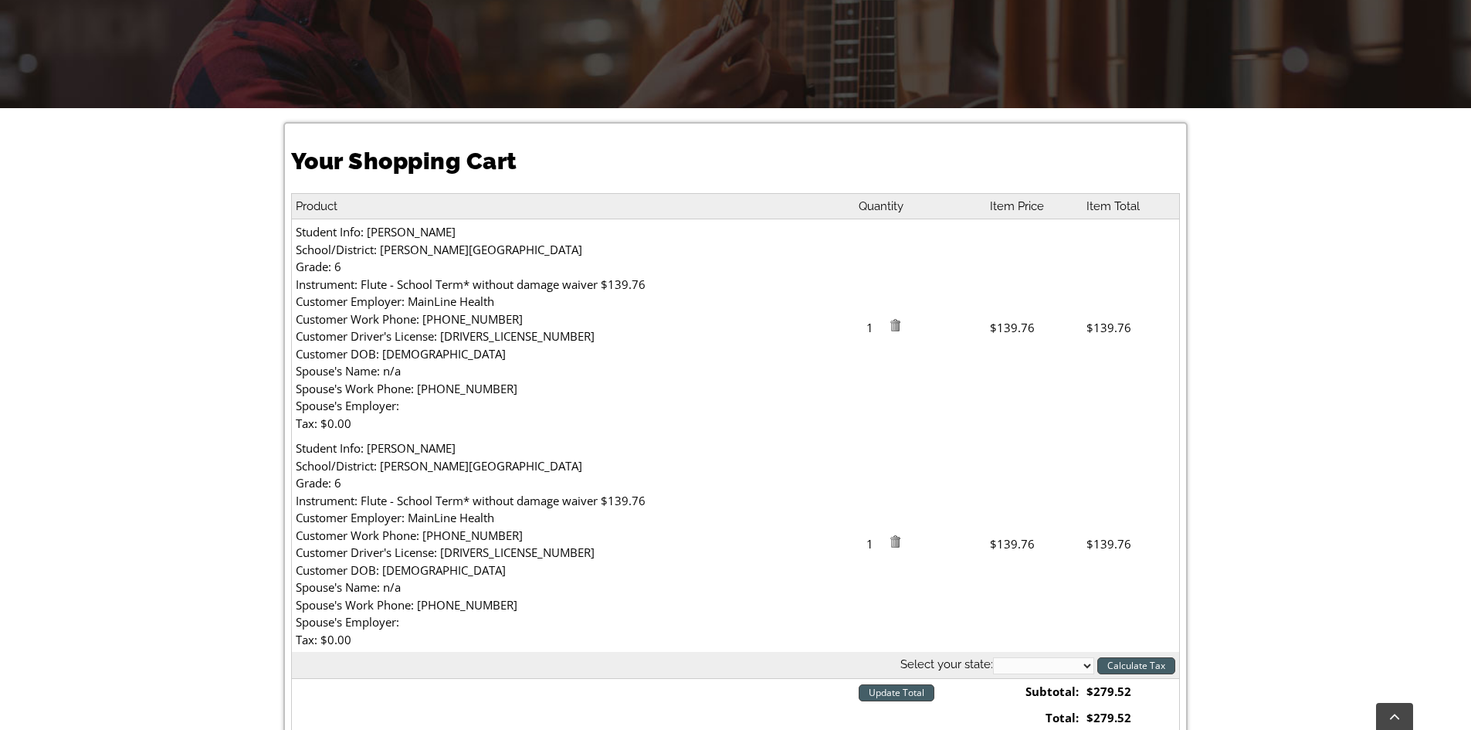
scroll to position [309, 0]
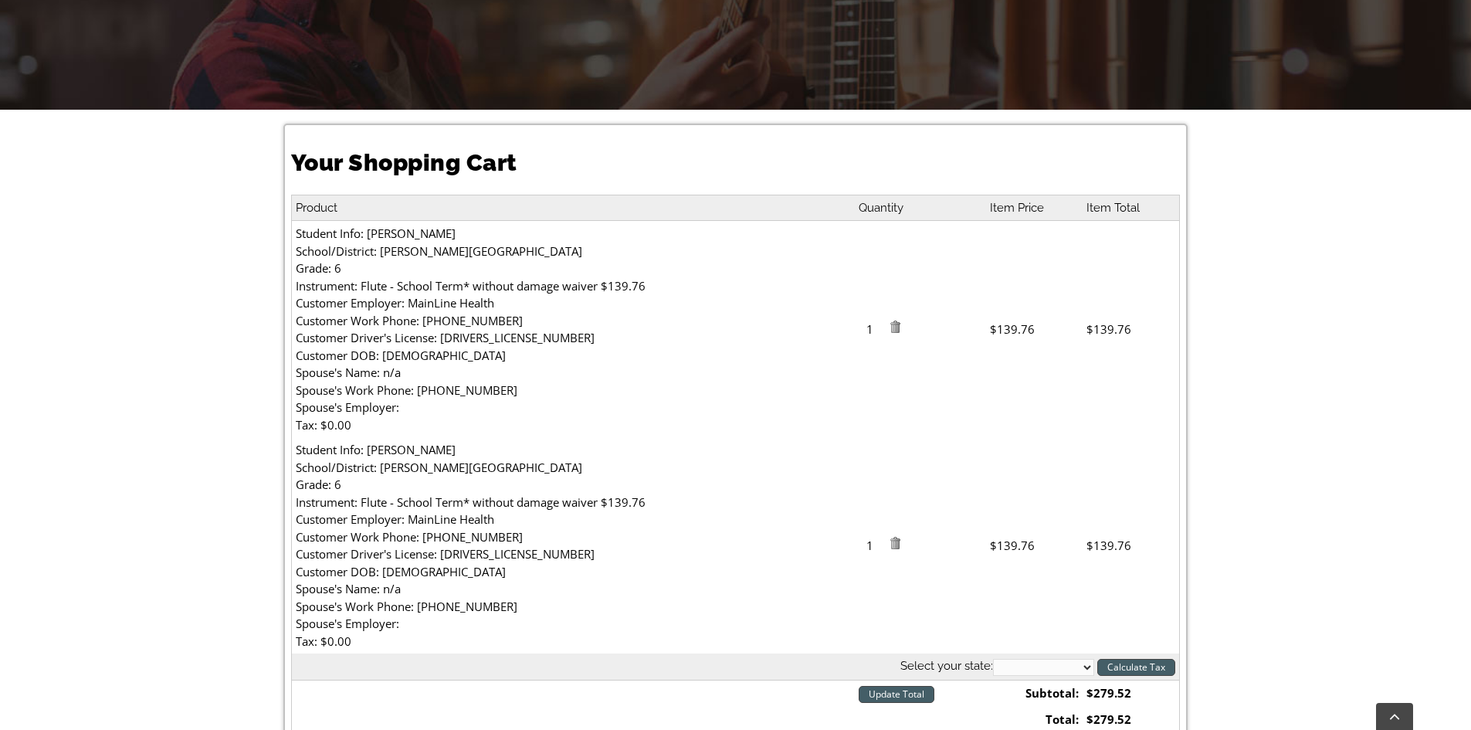
click at [1256, 554] on div "Your Shopping Cart Product Quantity Item Price Item Total Student Info: Blake I…" at bounding box center [735, 497] width 1471 height 775
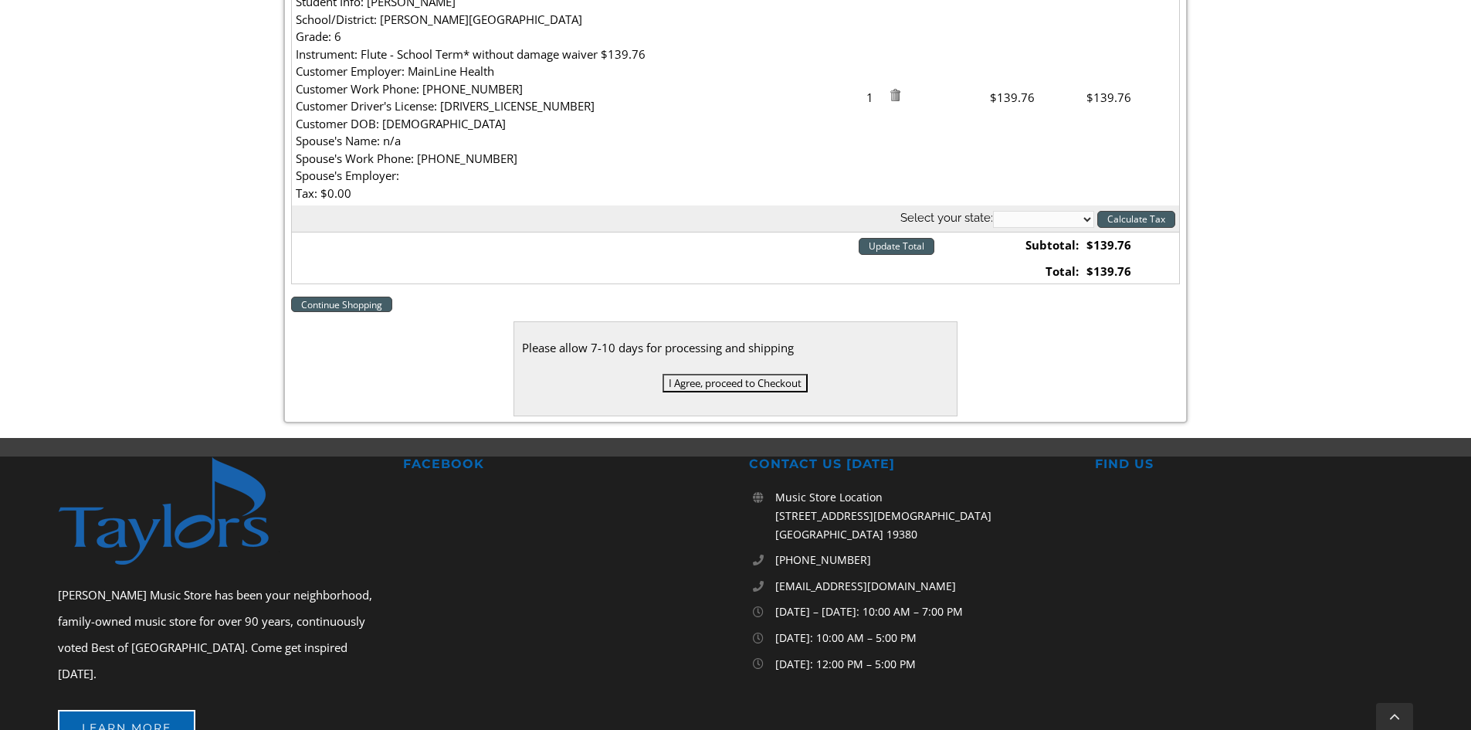
scroll to position [386, 0]
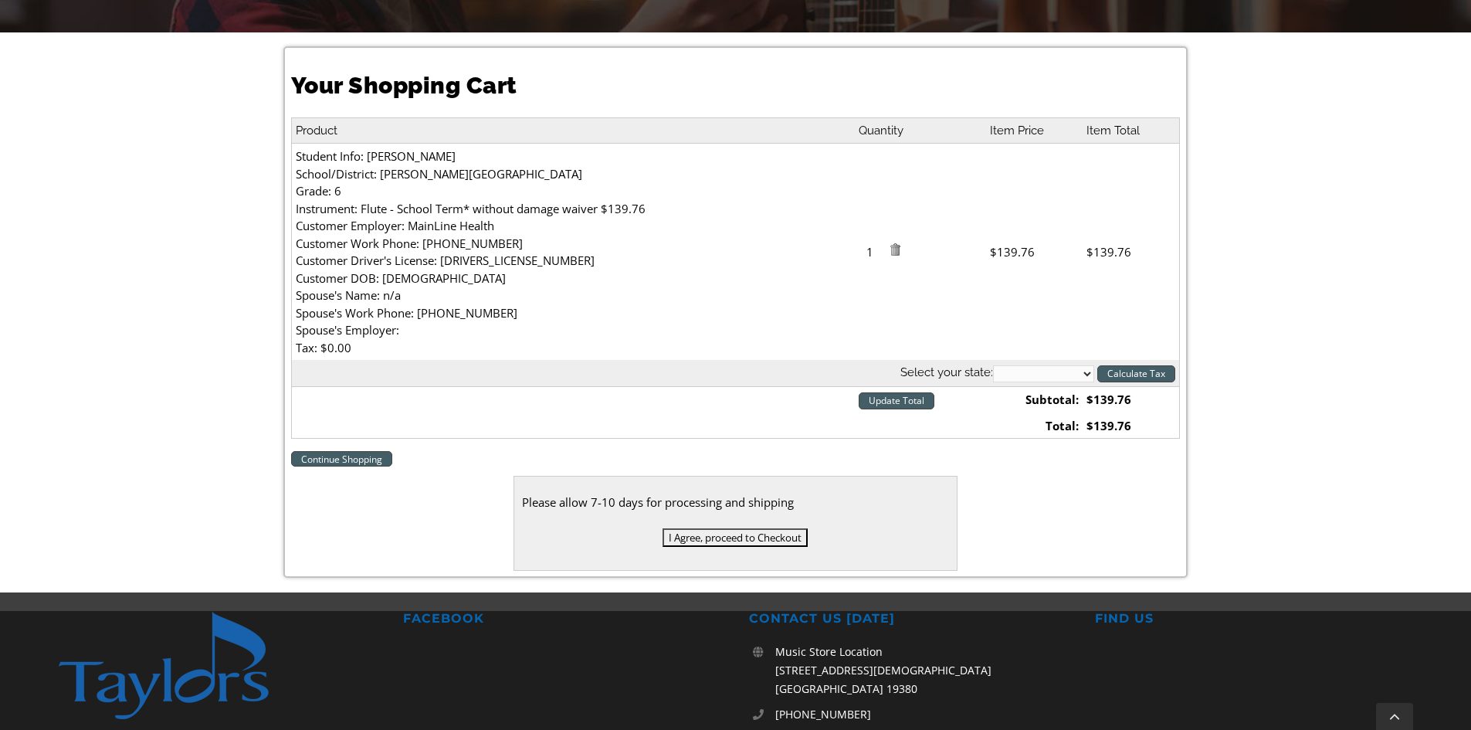
click at [741, 539] on input "I Agree, proceed to Checkout" at bounding box center [734, 537] width 145 height 19
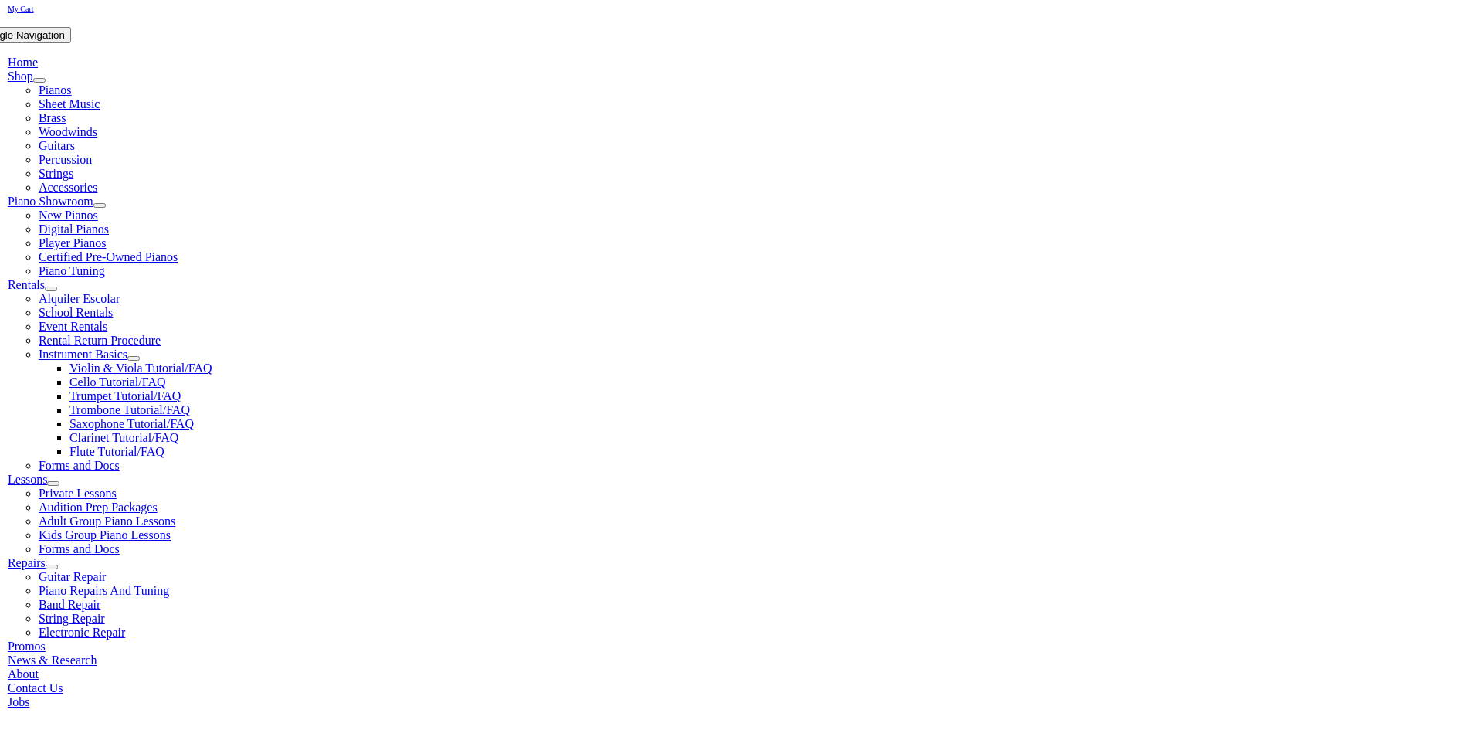
scroll to position [309, 0]
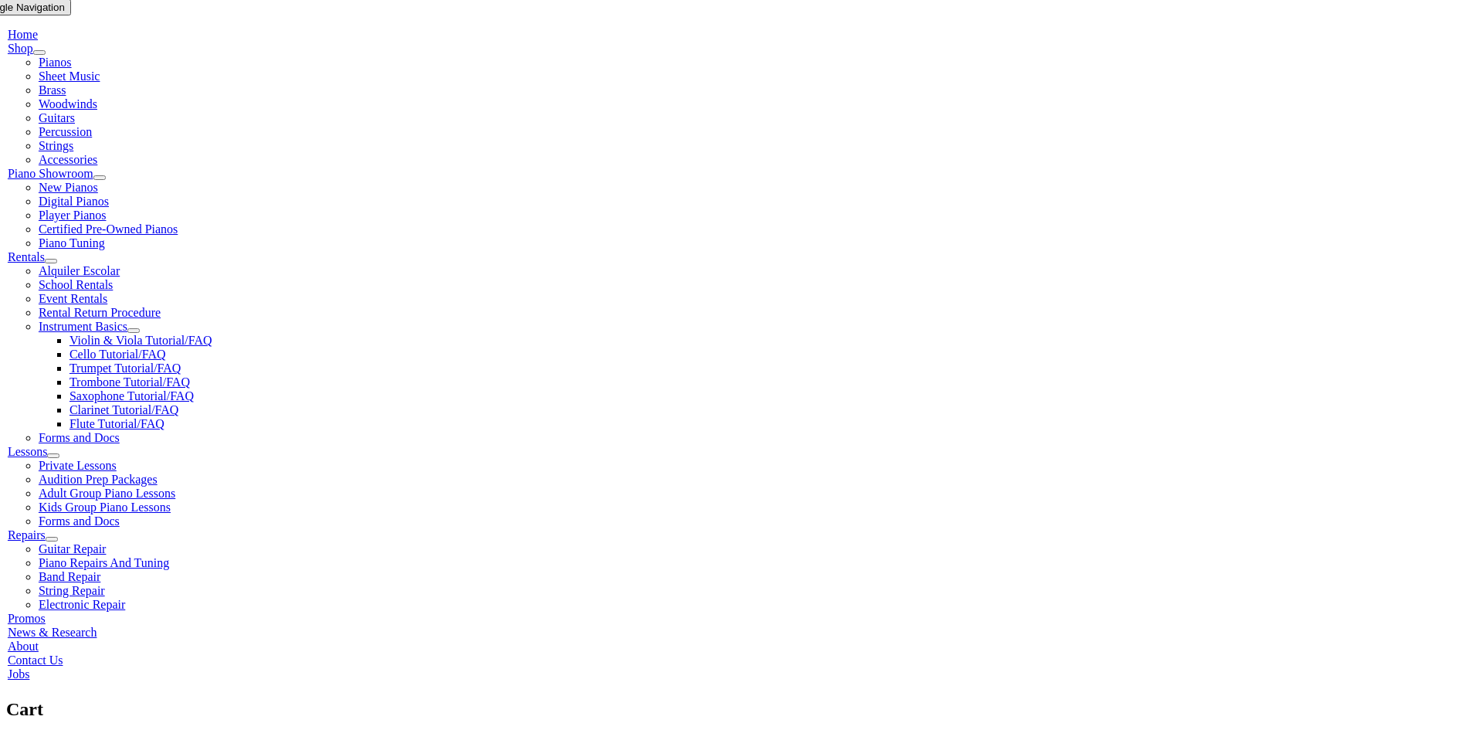
select select "DE"
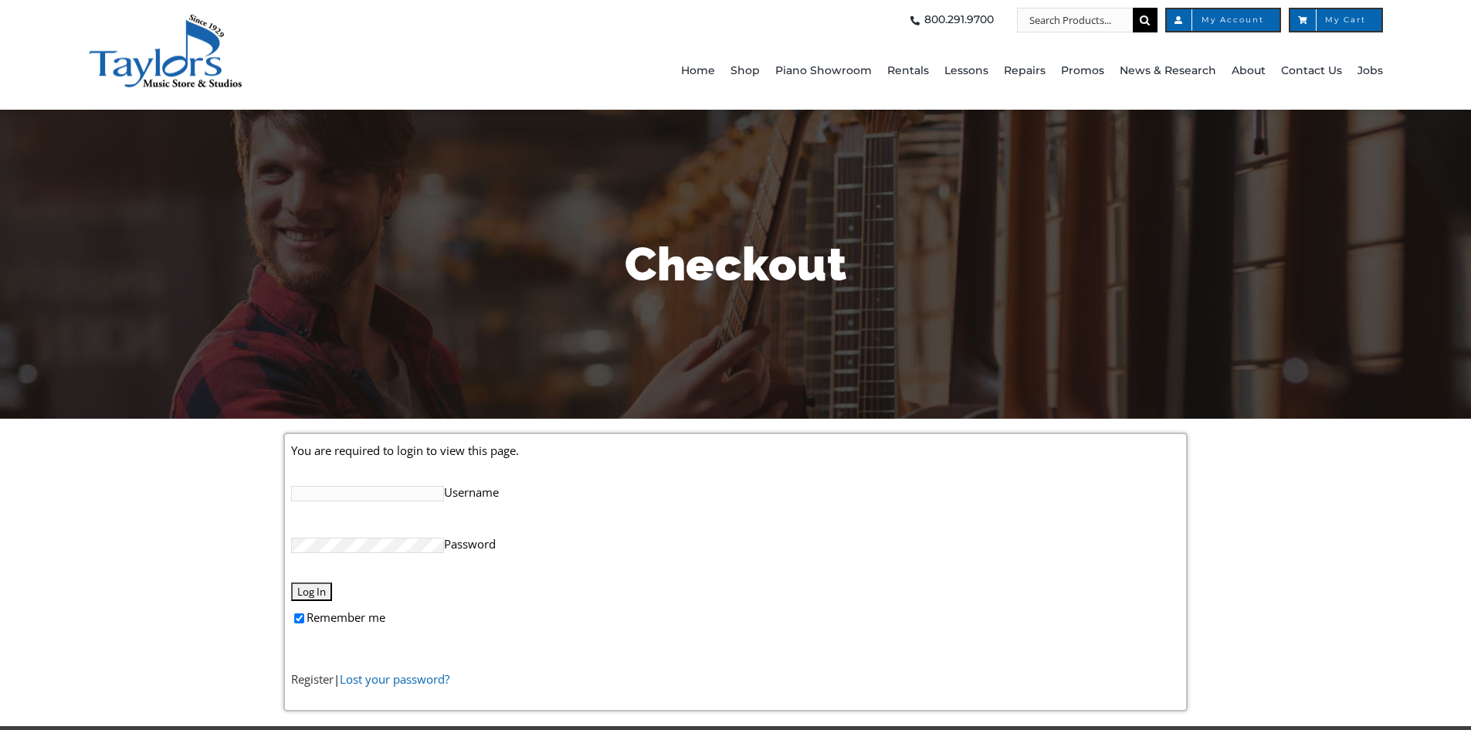
type input "[EMAIL_ADDRESS][DOMAIN_NAME]"
click at [372, 679] on link "Lost your password?" at bounding box center [395, 678] width 110 height 15
